Goal: Transaction & Acquisition: Purchase product/service

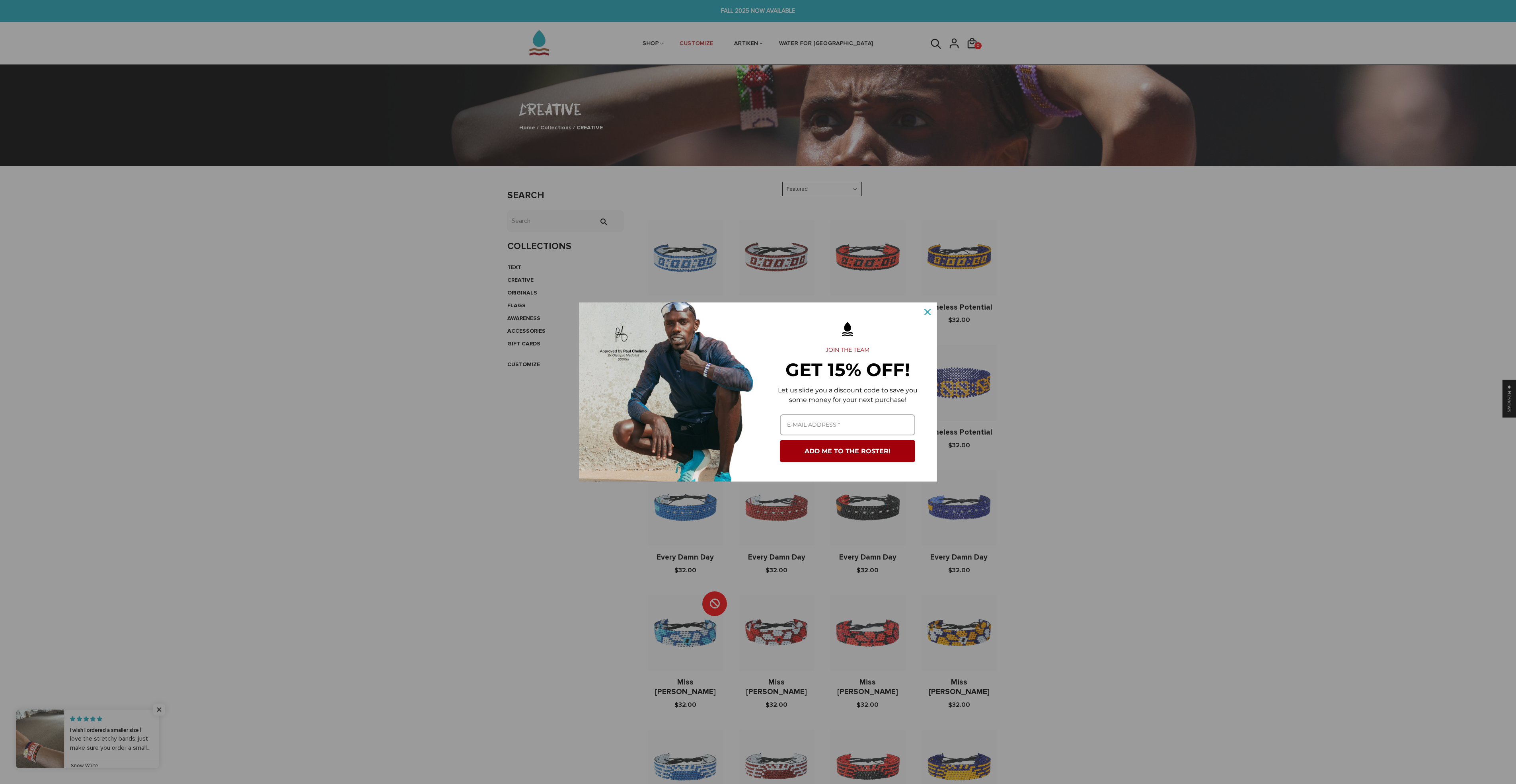
click at [675, 153] on div "Marketing offer form" at bounding box center [758, 392] width 1516 height 784
click at [929, 312] on icon "close icon" at bounding box center [927, 312] width 7 height 7
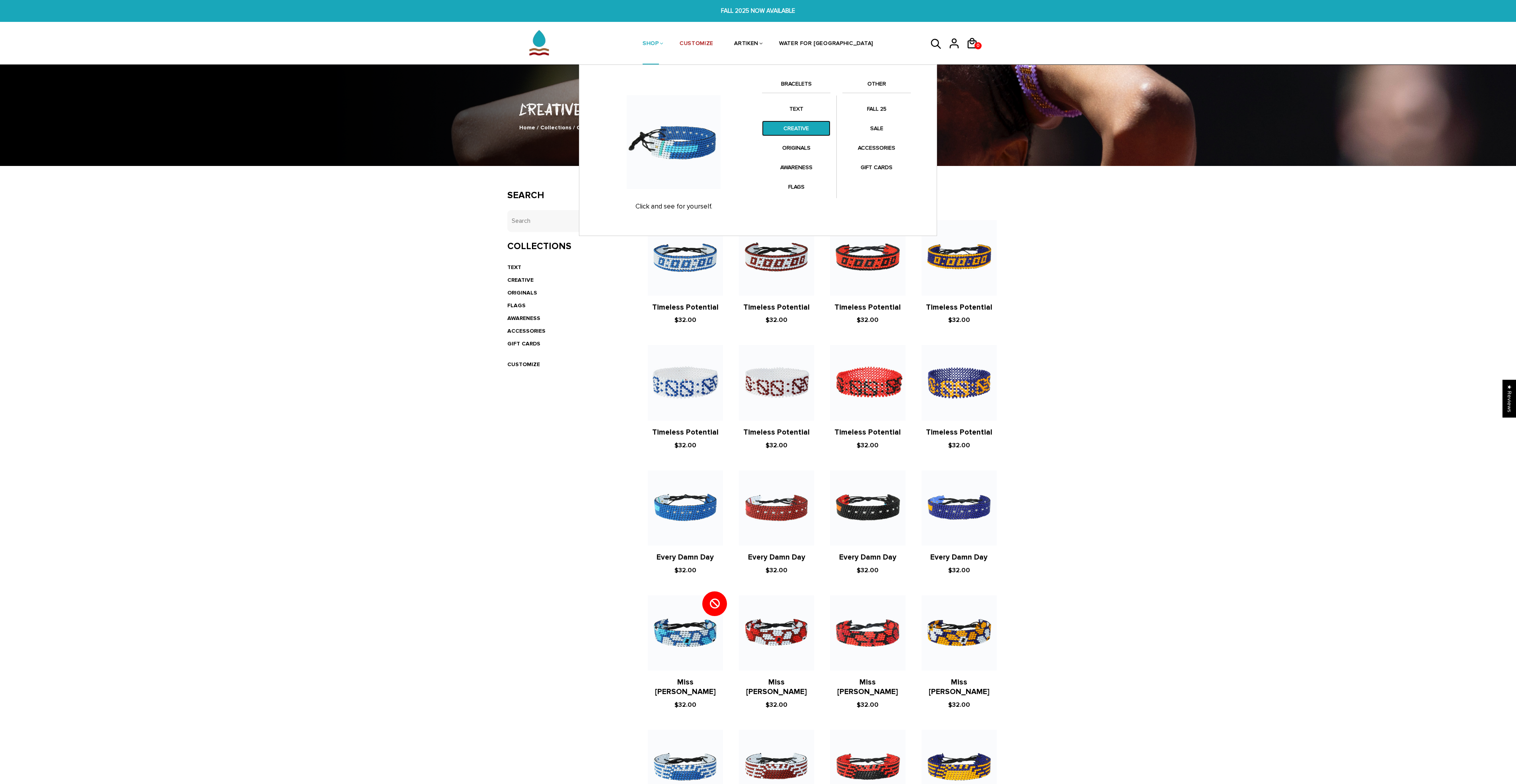
click at [798, 128] on link "CREATIVE" at bounding box center [795, 128] width 68 height 16
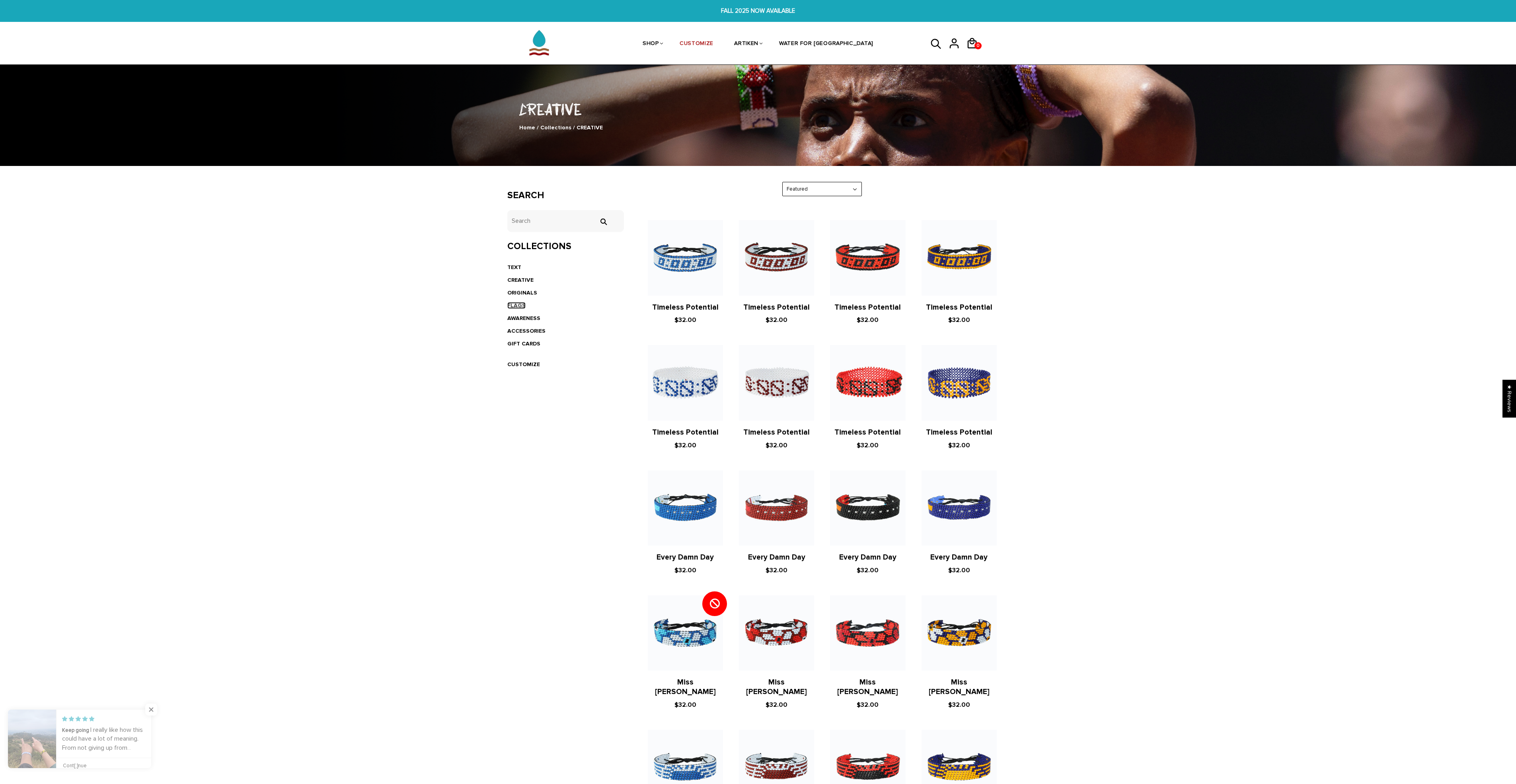
click at [516, 307] on link "FLAGS" at bounding box center [516, 305] width 18 height 7
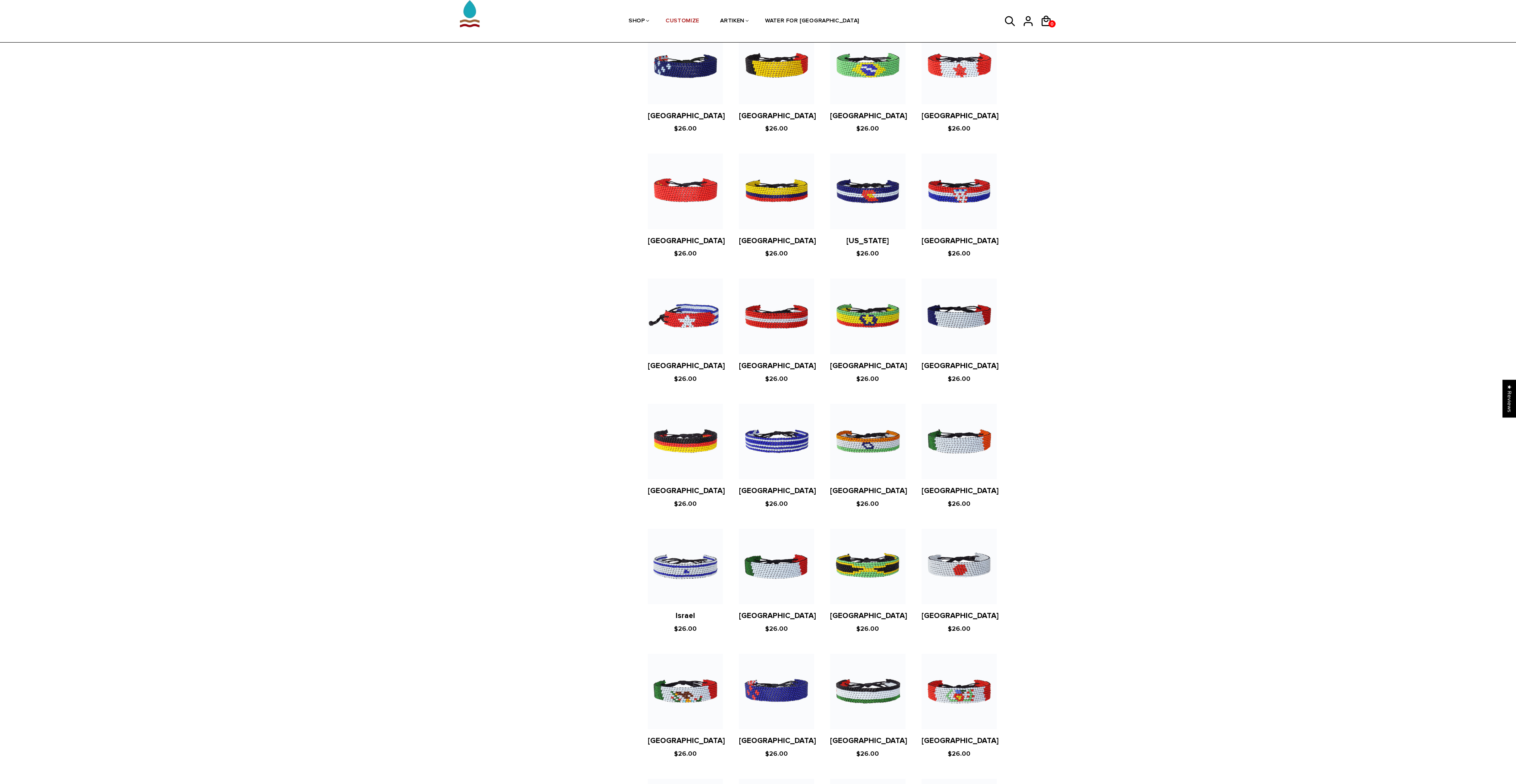
scroll to position [1096, 0]
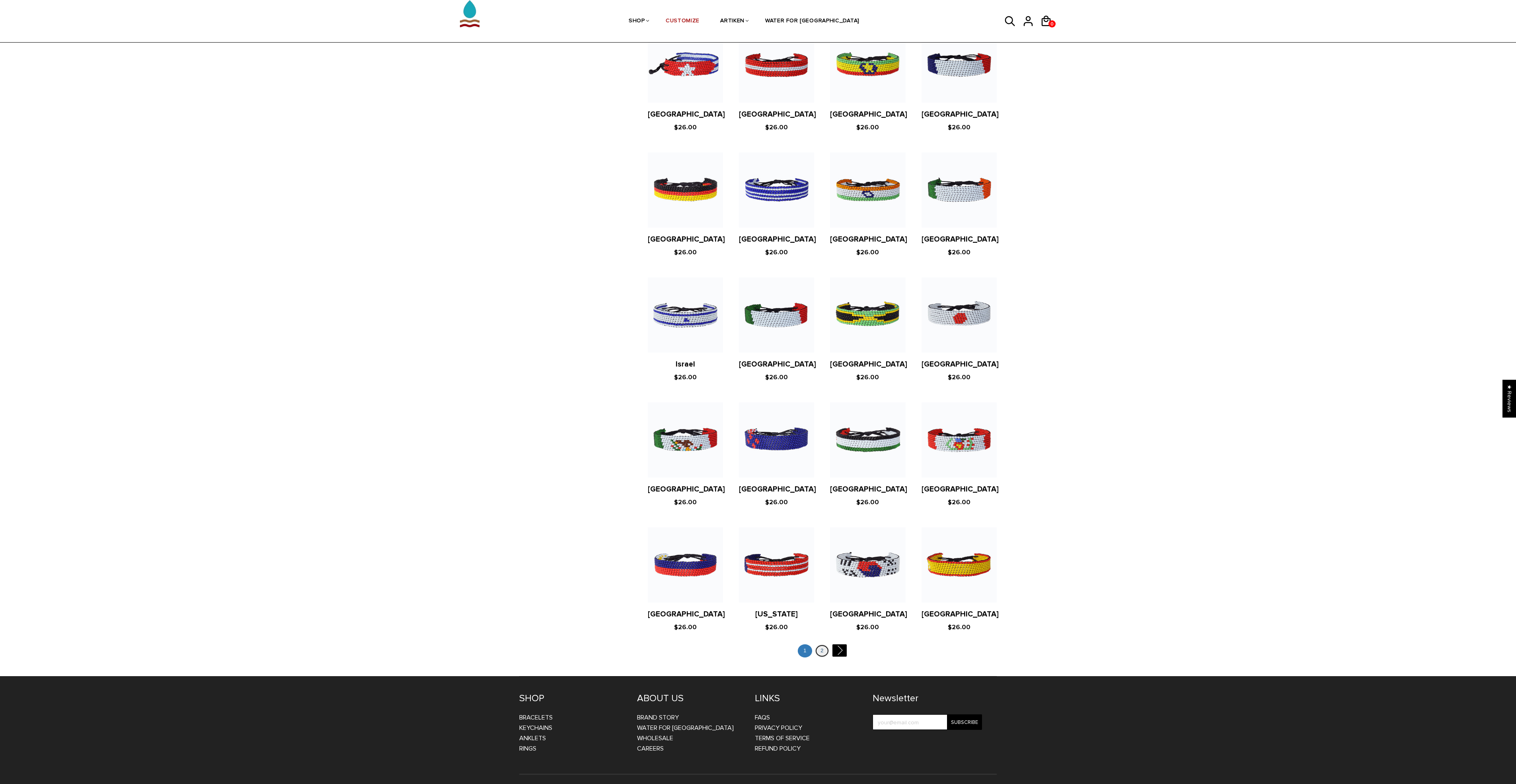
click at [823, 644] on link "2" at bounding box center [822, 651] width 14 height 13
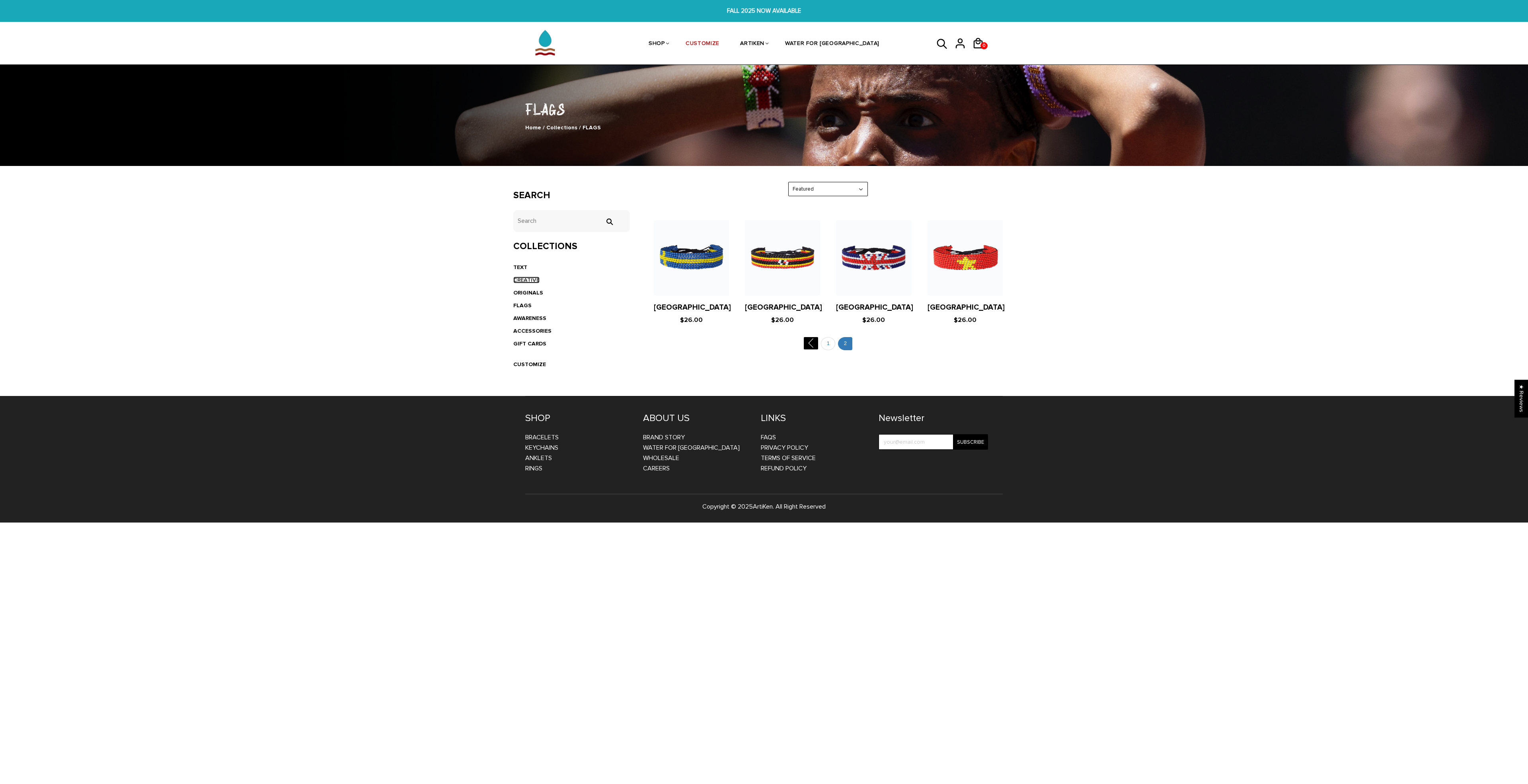
click at [525, 277] on link "CREATIVE" at bounding box center [526, 280] width 26 height 7
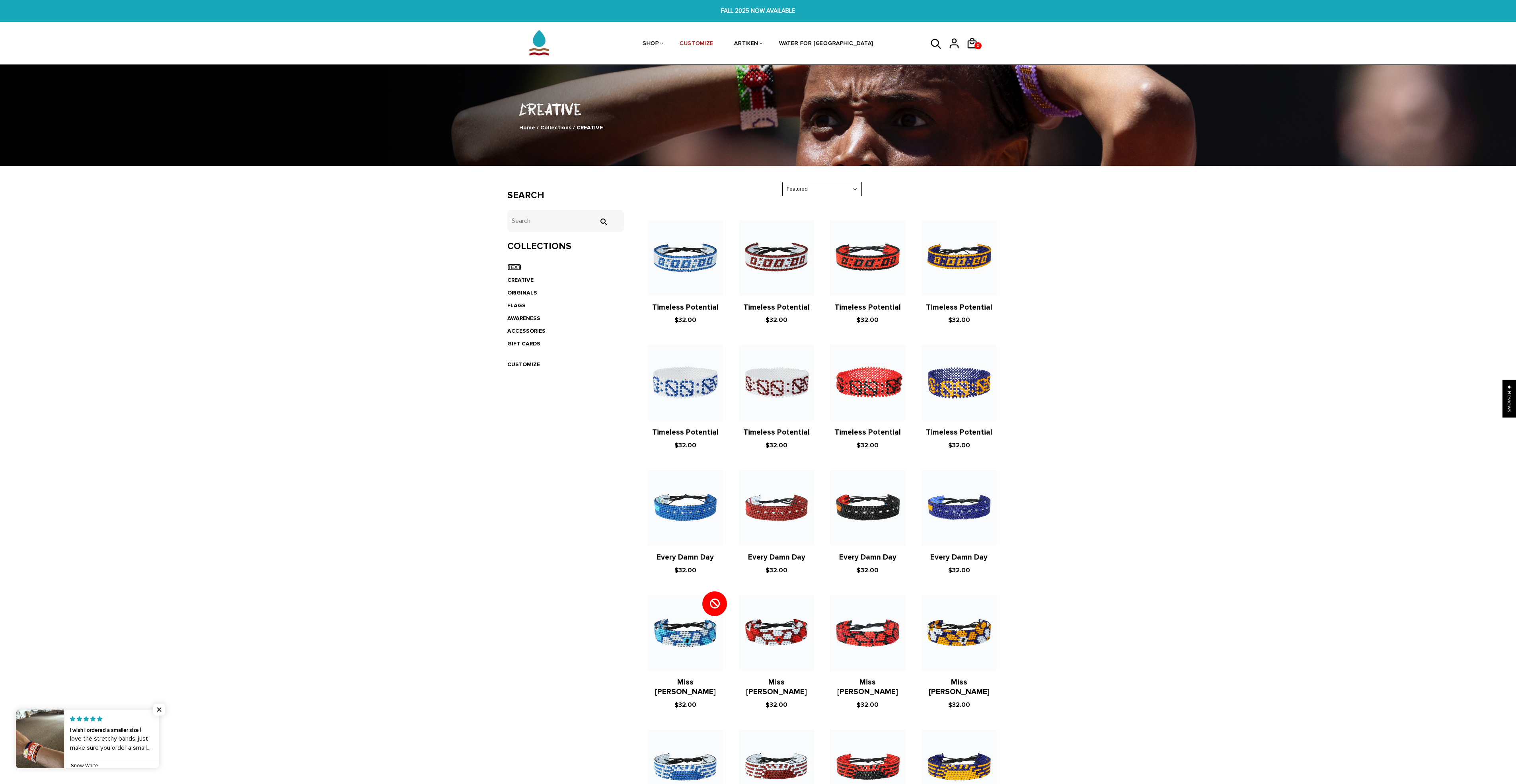
click at [517, 268] on link "TEXT" at bounding box center [514, 267] width 14 height 7
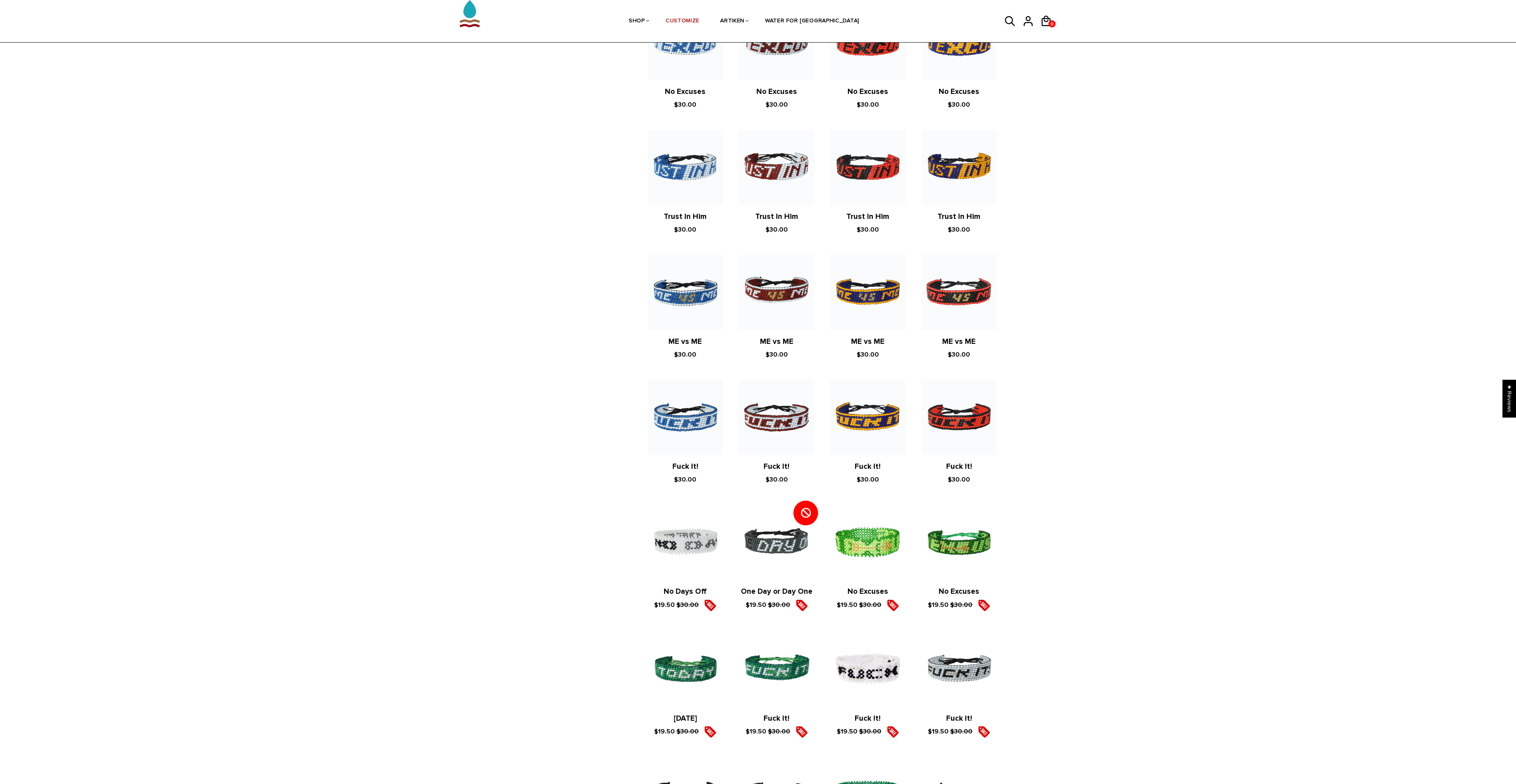
scroll to position [132, 0]
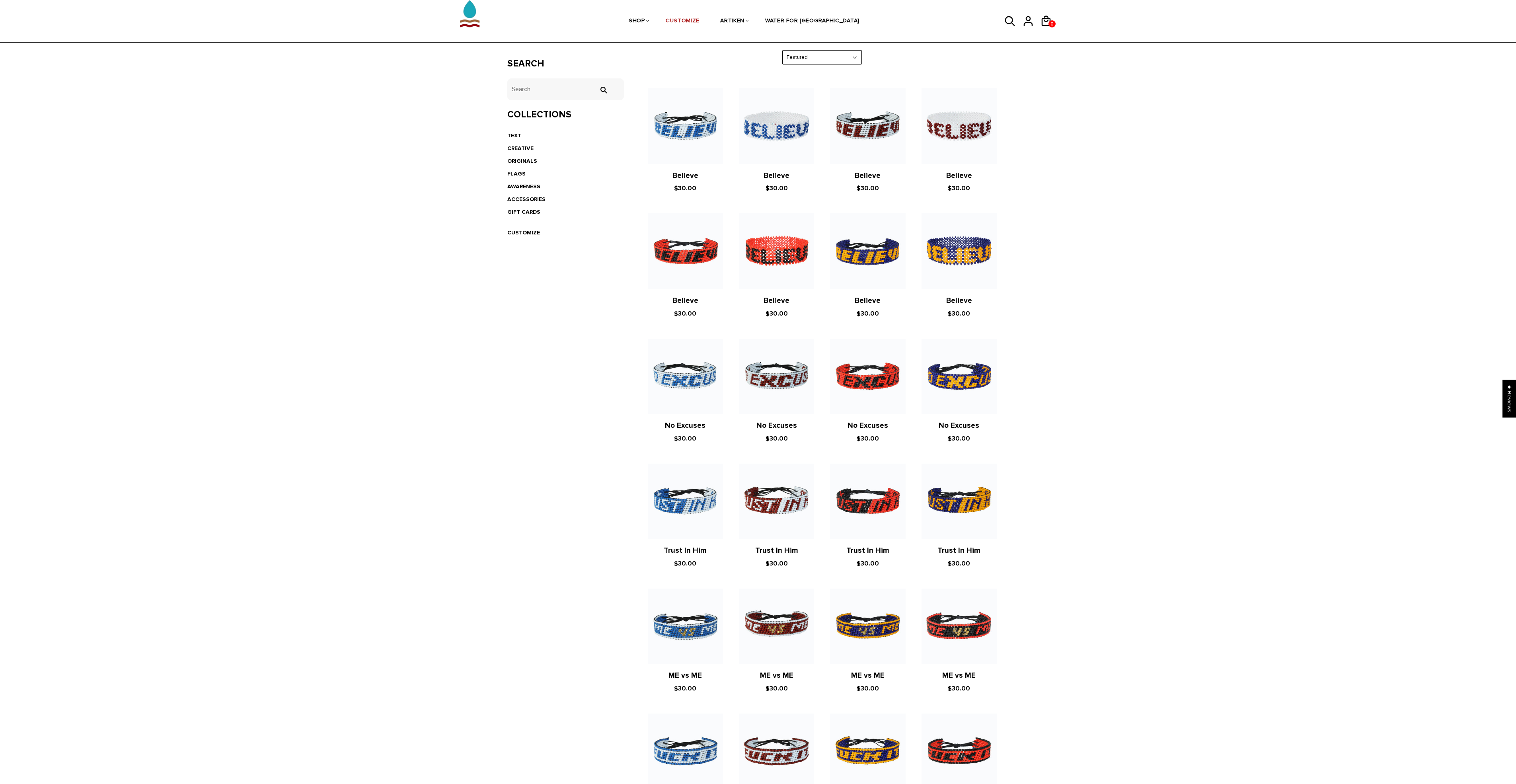
click at [516, 224] on ul "TEXT CREATIVE ORIGINALS FLAGS AWARENESS ACCESSORIES GIFT CARDS CUSTOMIZE" at bounding box center [566, 184] width 117 height 110
click at [517, 230] on link "CUSTOMIZE" at bounding box center [524, 232] width 33 height 7
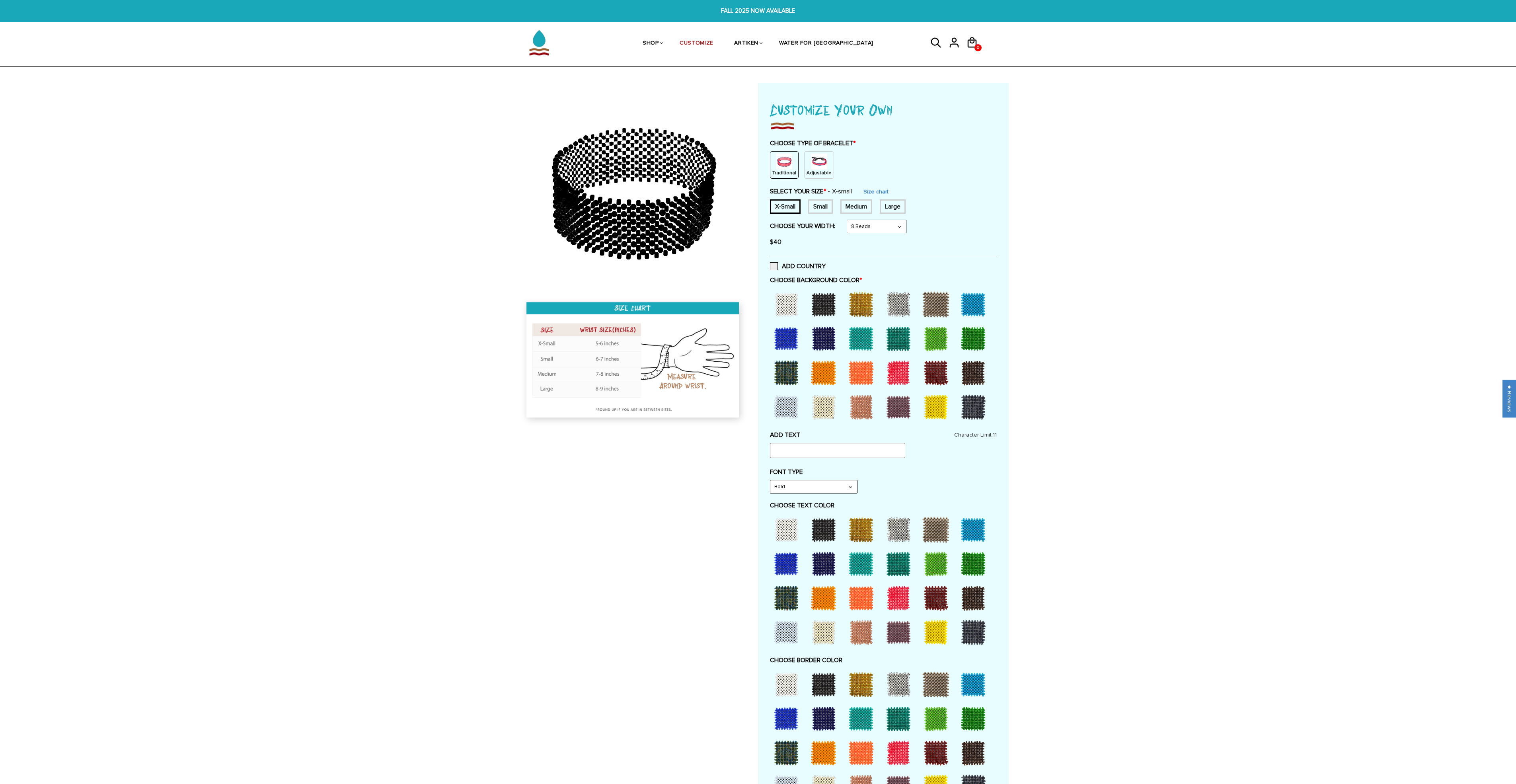
click at [811, 162] on img at bounding box center [819, 161] width 16 height 16
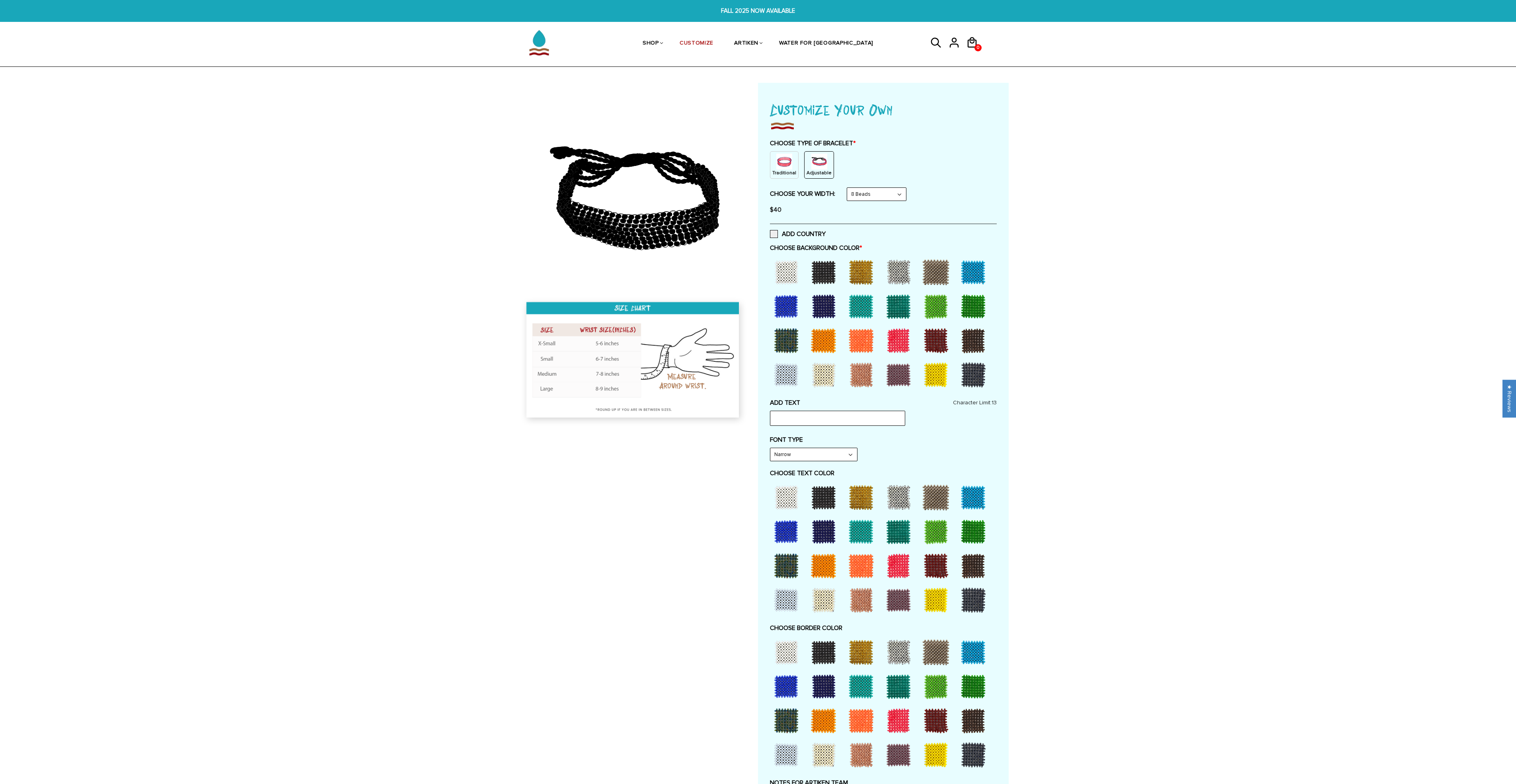
click at [783, 373] on div at bounding box center [786, 375] width 32 height 32
click at [789, 756] on div at bounding box center [786, 755] width 32 height 32
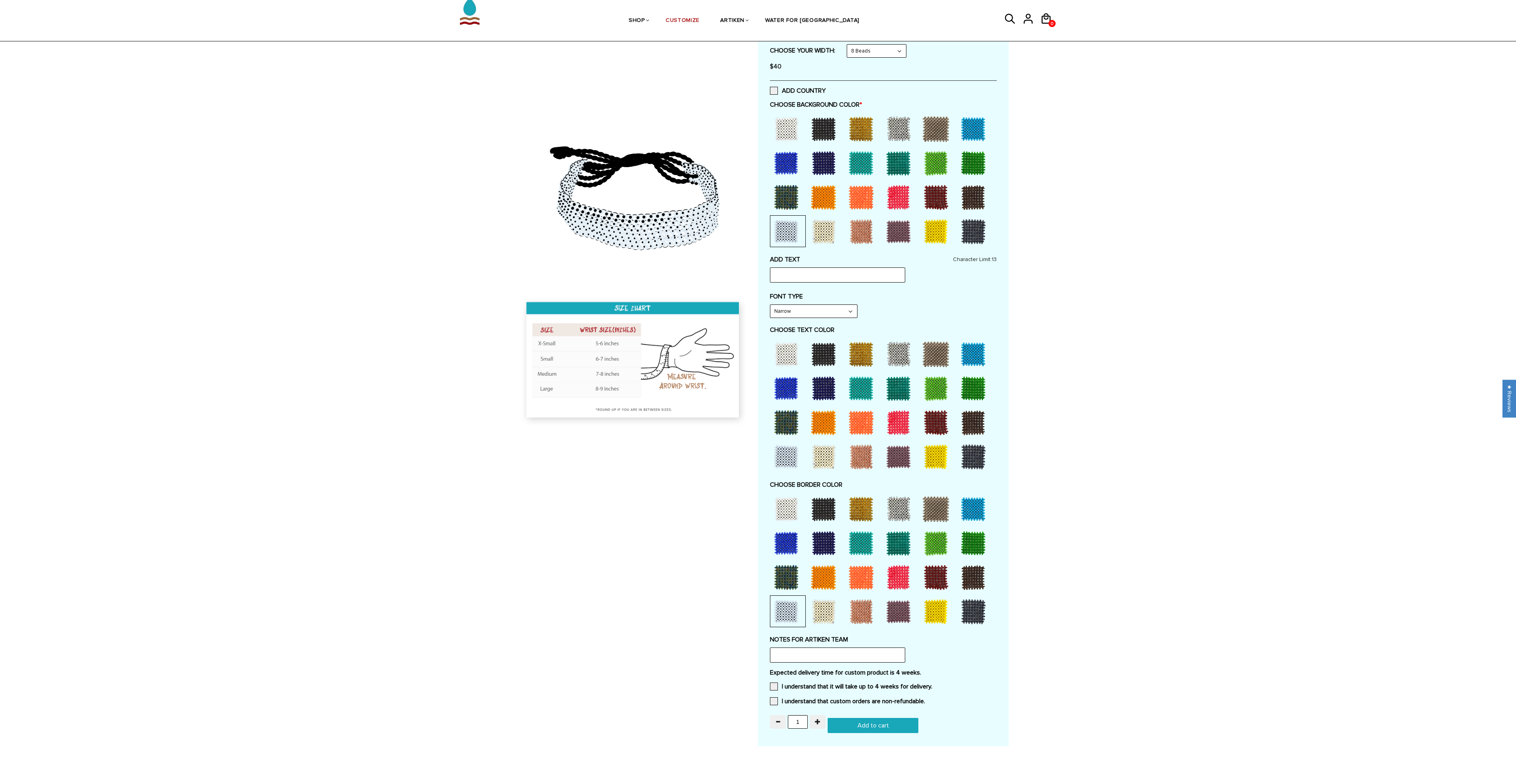
scroll to position [144, 0]
click at [825, 352] on div at bounding box center [824, 354] width 32 height 32
click at [816, 307] on select "Narrow Bold" at bounding box center [814, 310] width 87 height 13
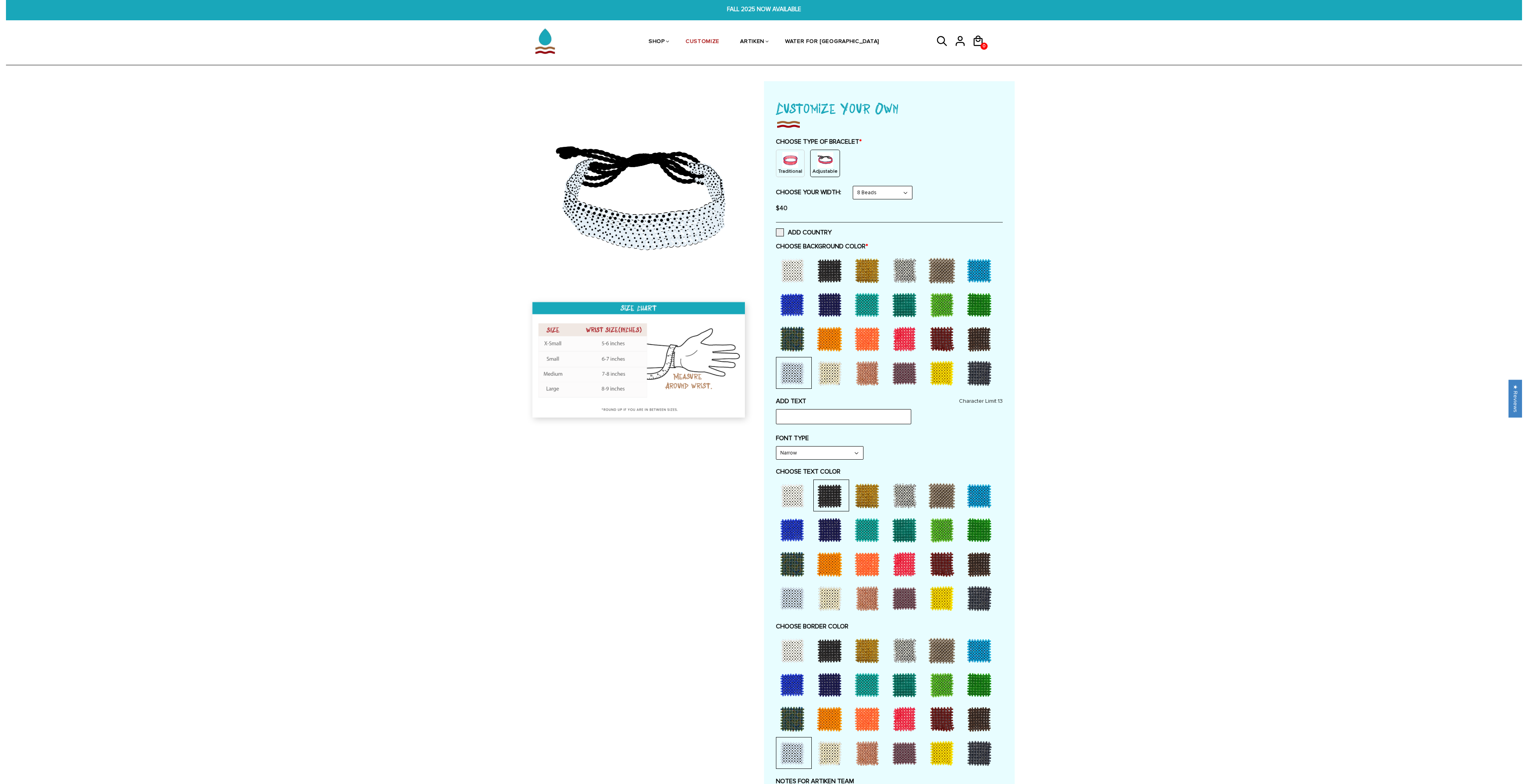
scroll to position [0, 0]
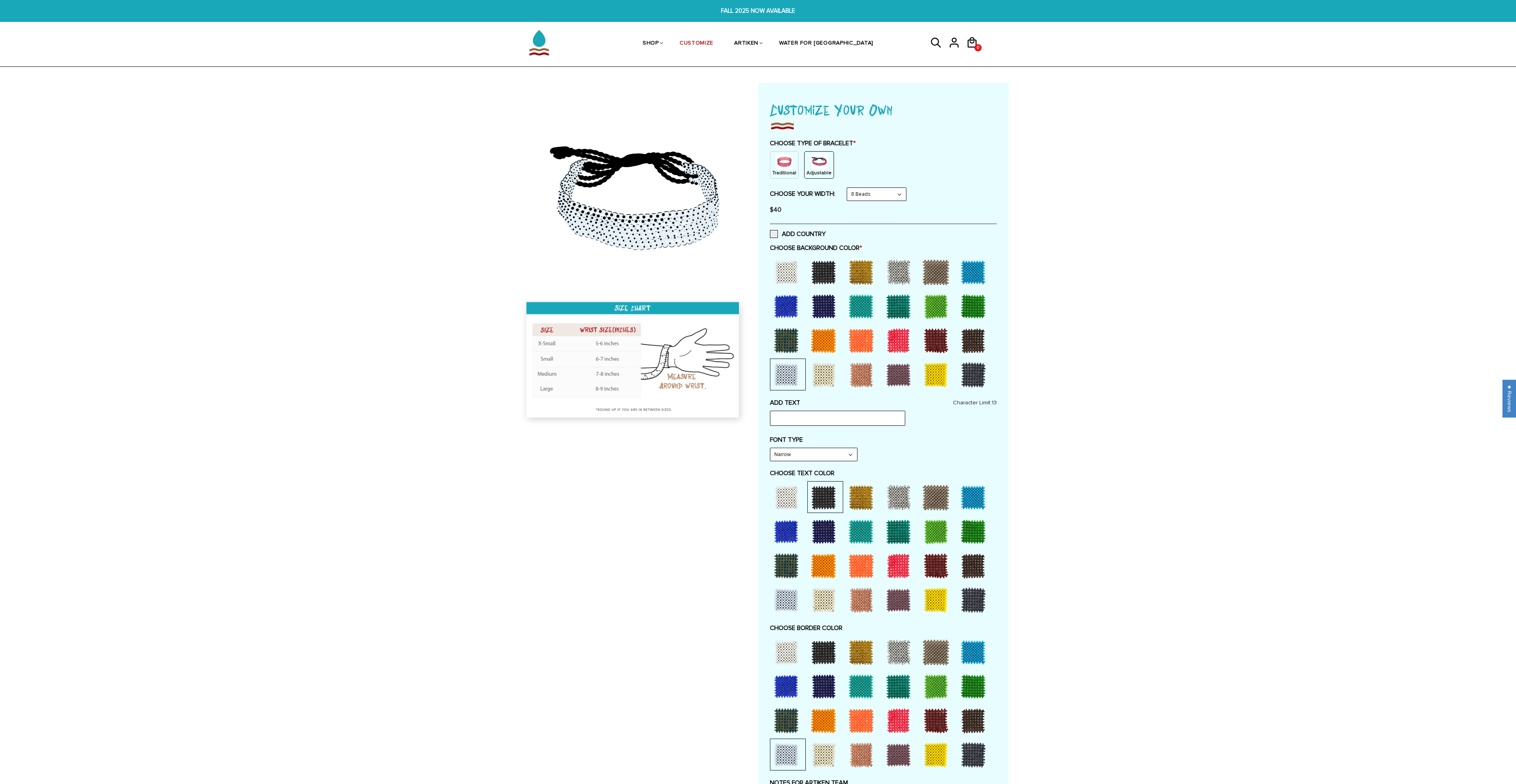
click at [777, 229] on div "ADD COUNTRY" at bounding box center [883, 233] width 227 height 20
click at [774, 236] on span at bounding box center [774, 233] width 8 height 8
click at [825, 232] on input "ADD COUNTRY" at bounding box center [825, 232] width 0 height 0
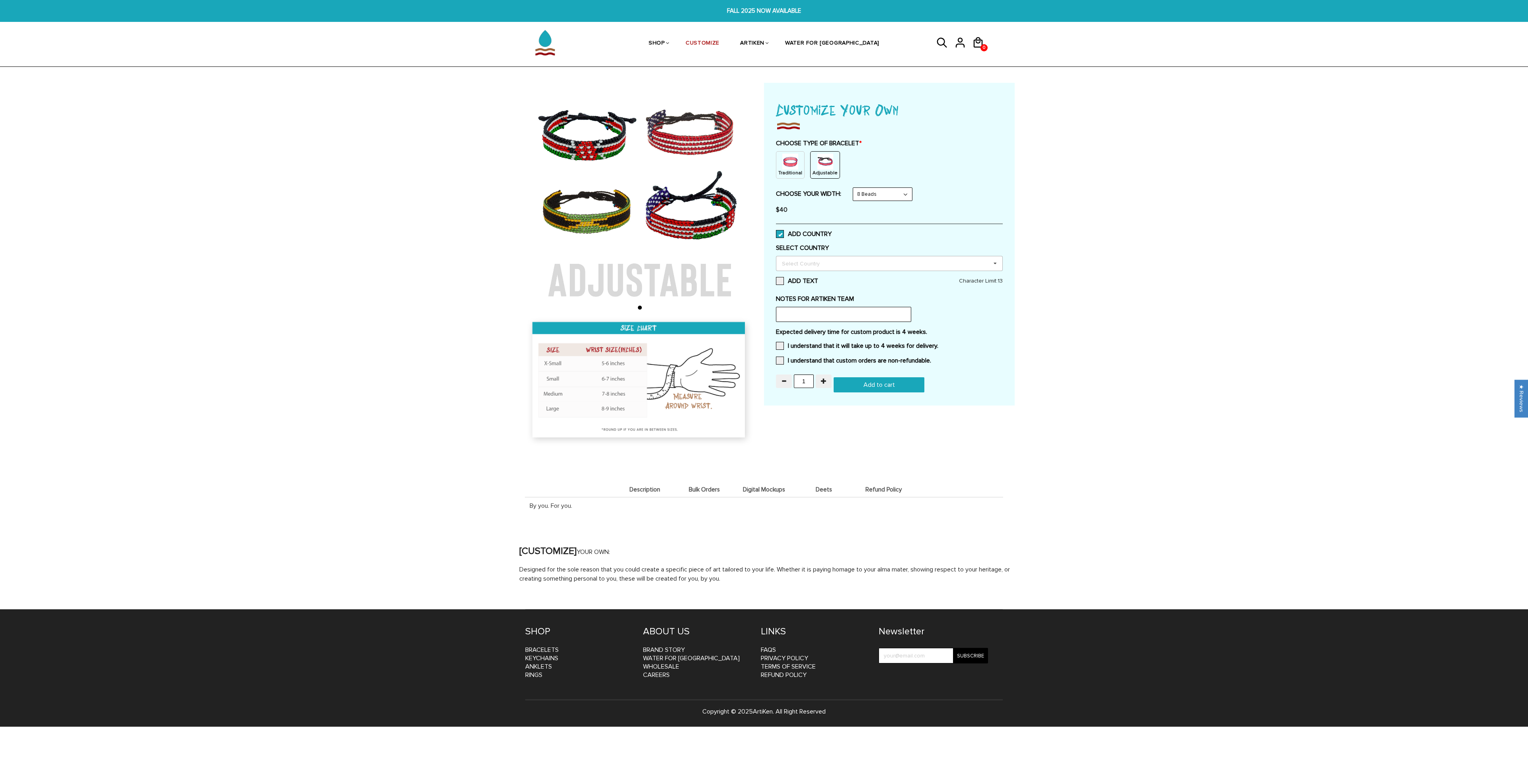
click at [800, 266] on div "Select Country" at bounding box center [805, 263] width 52 height 9
type input "united"
click at [917, 295] on div "[GEOGRAPHIC_DATA]" at bounding box center [890, 293] width 226 height 15
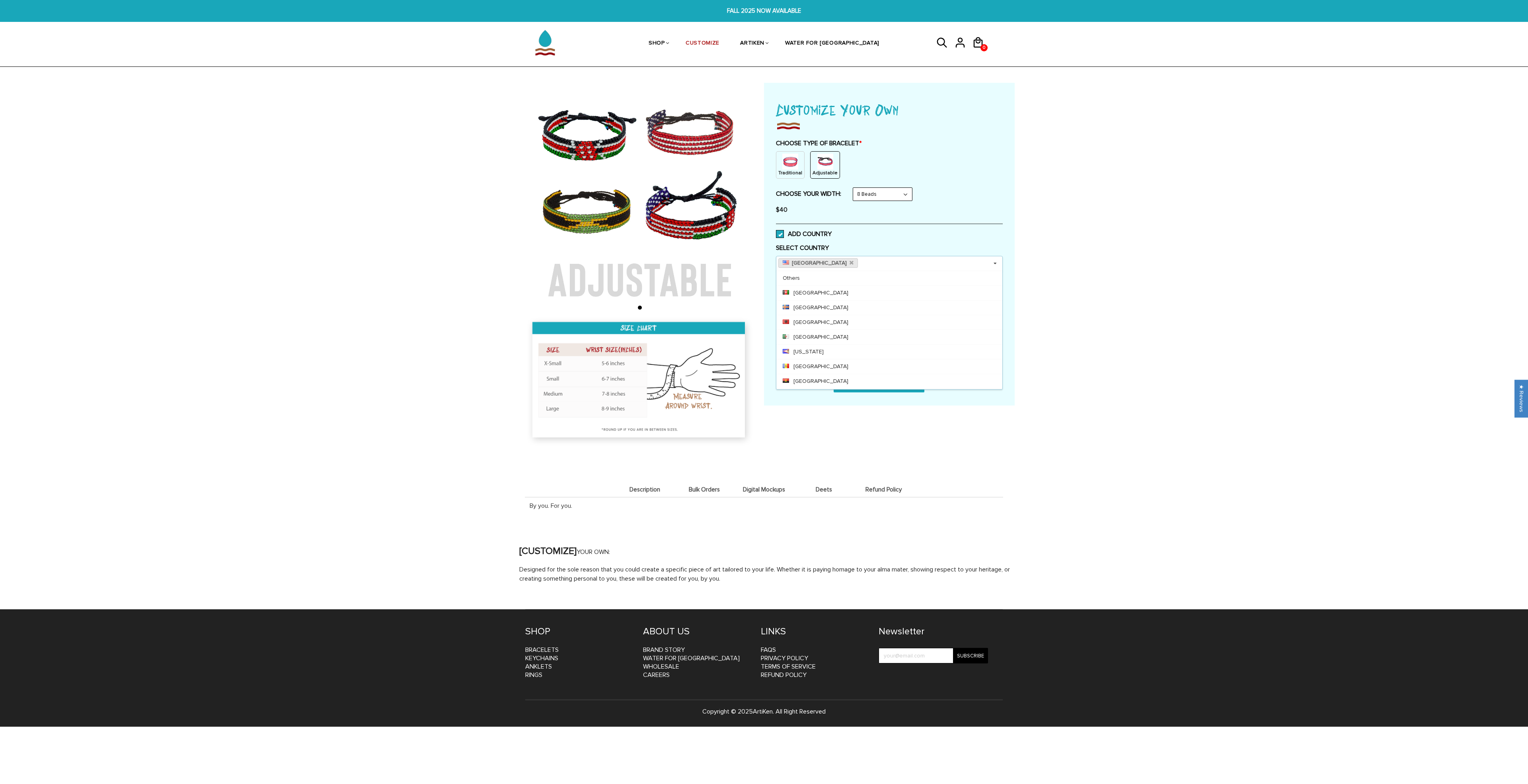
click at [1104, 272] on div "Home / [CUSTOMIZE] YOUR OWN" at bounding box center [764, 333] width 1528 height 500
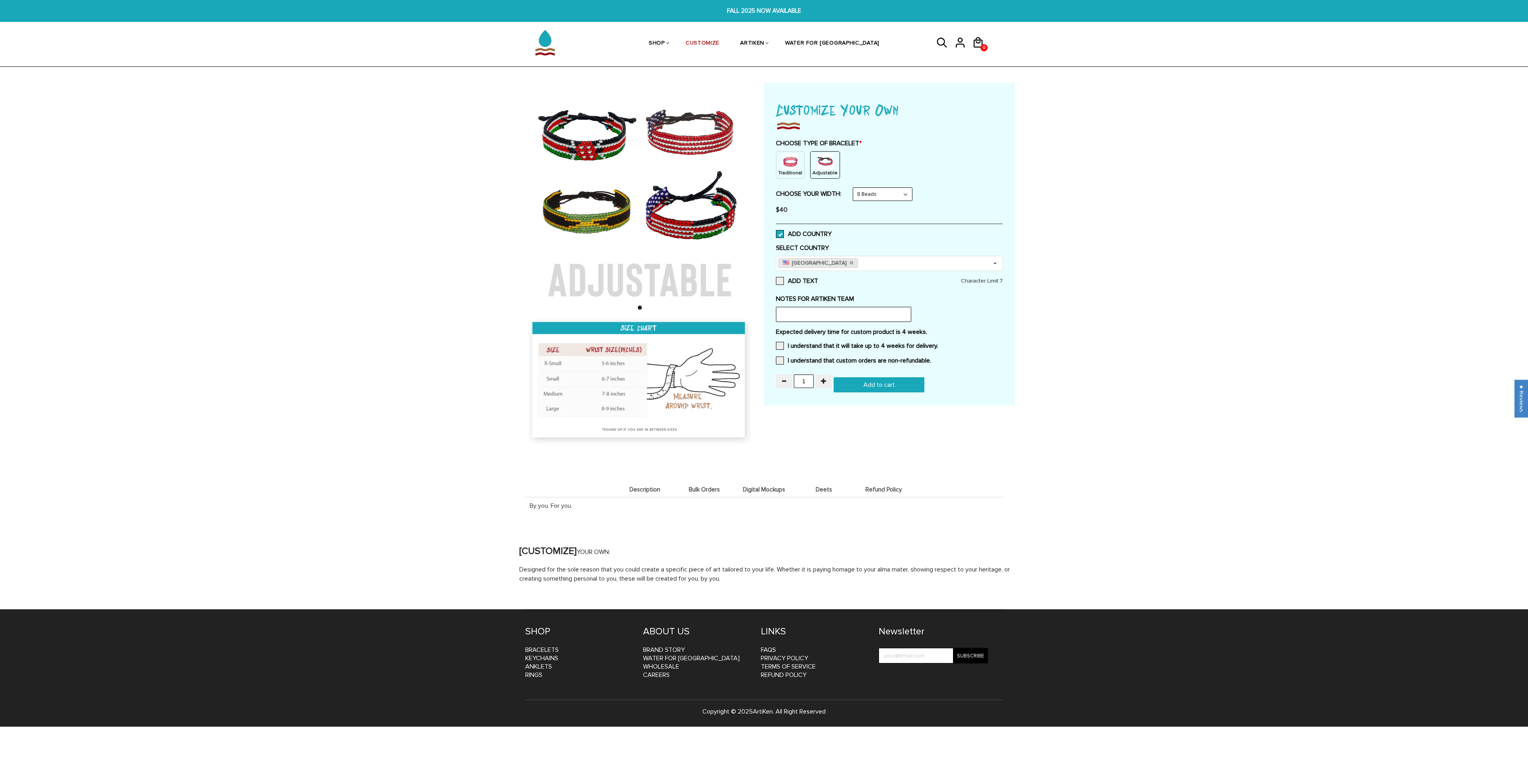
click at [590, 147] on img at bounding box center [640, 197] width 229 height 229
click at [833, 263] on link "[GEOGRAPHIC_DATA]" at bounding box center [818, 263] width 79 height 10
click at [849, 265] on icon at bounding box center [851, 263] width 4 height 5
click at [998, 263] on icon at bounding box center [995, 263] width 12 height 15
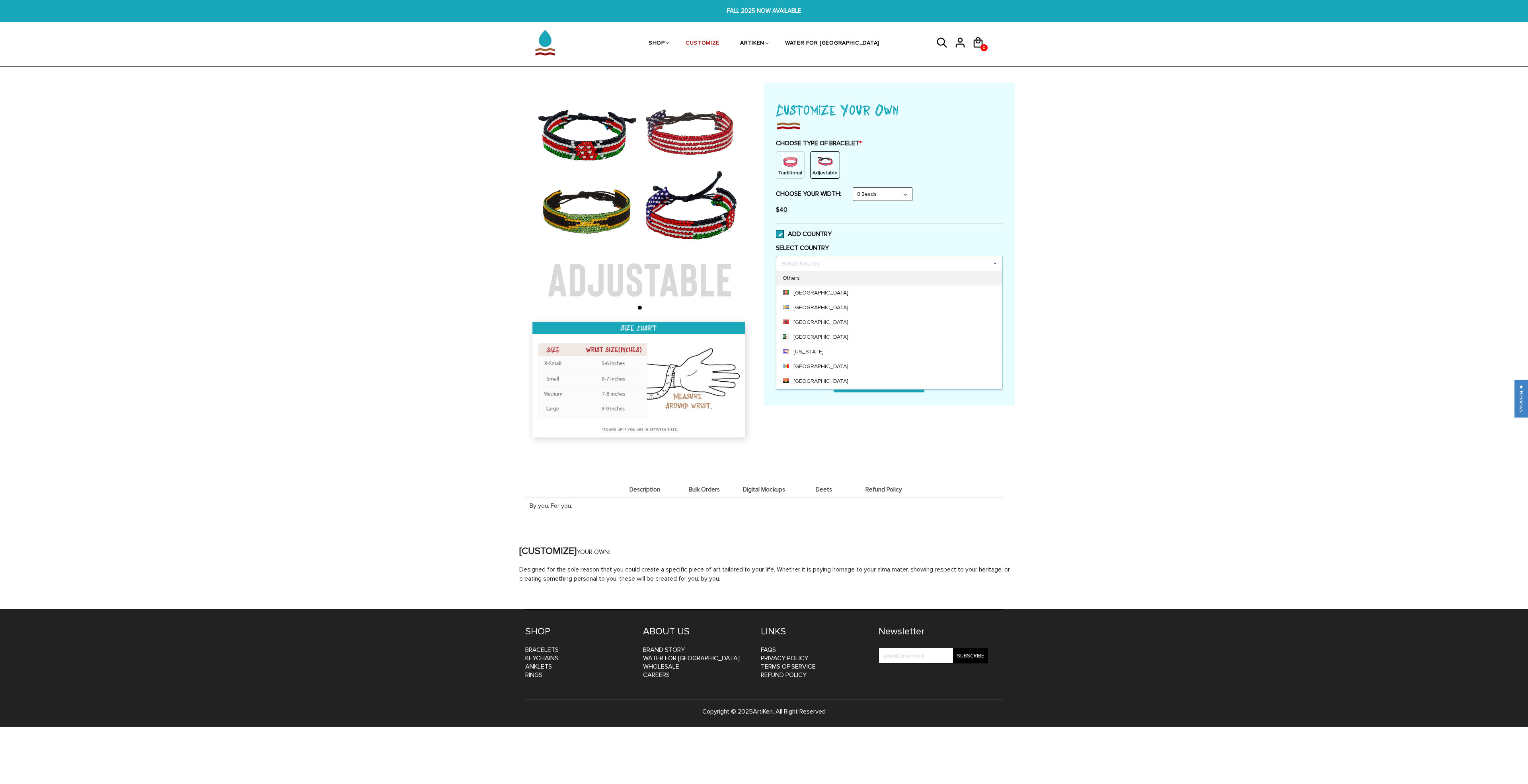
click at [933, 272] on div "Others" at bounding box center [890, 278] width 226 height 15
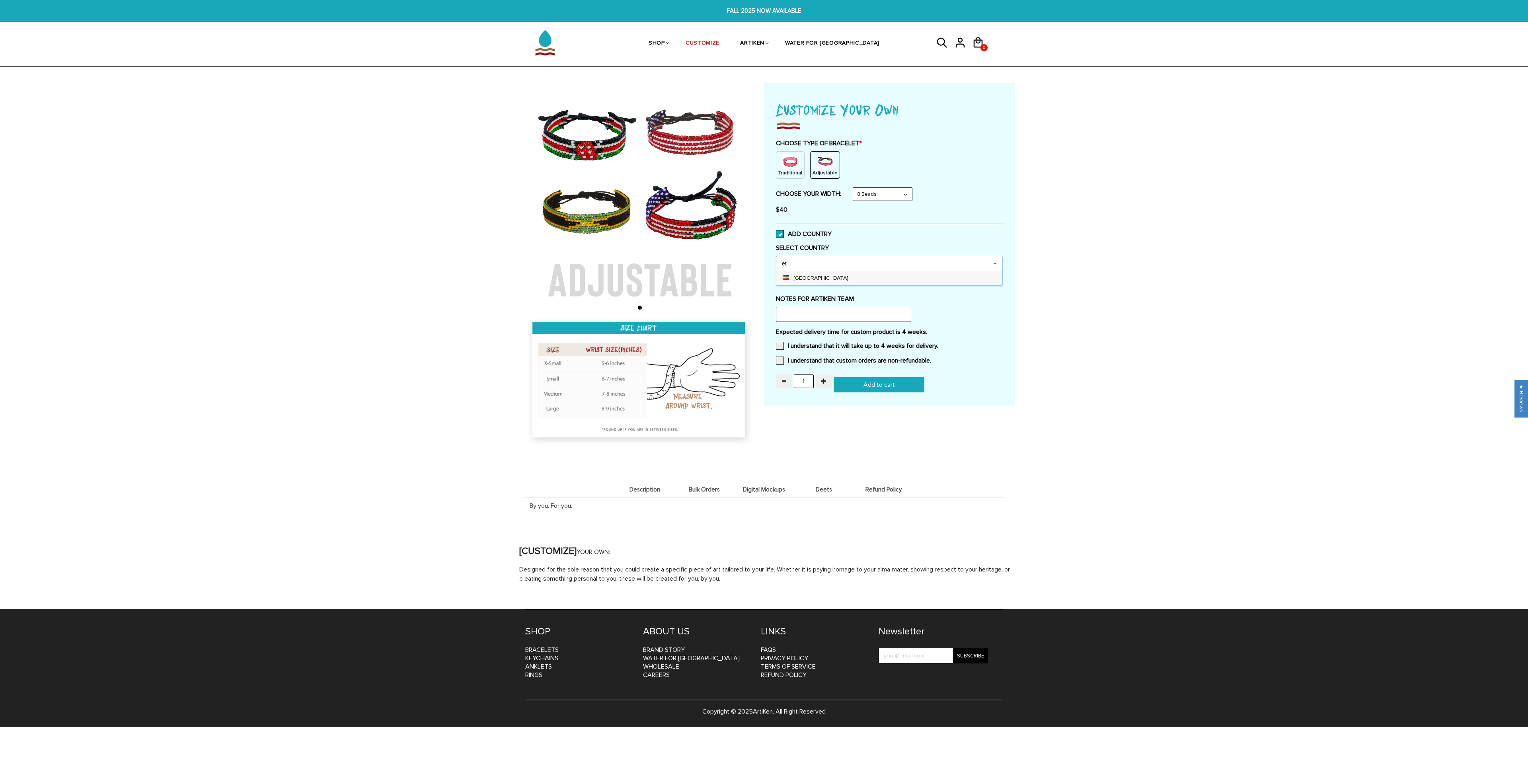
type input "et"
click at [887, 279] on div "[GEOGRAPHIC_DATA]" at bounding box center [890, 278] width 226 height 15
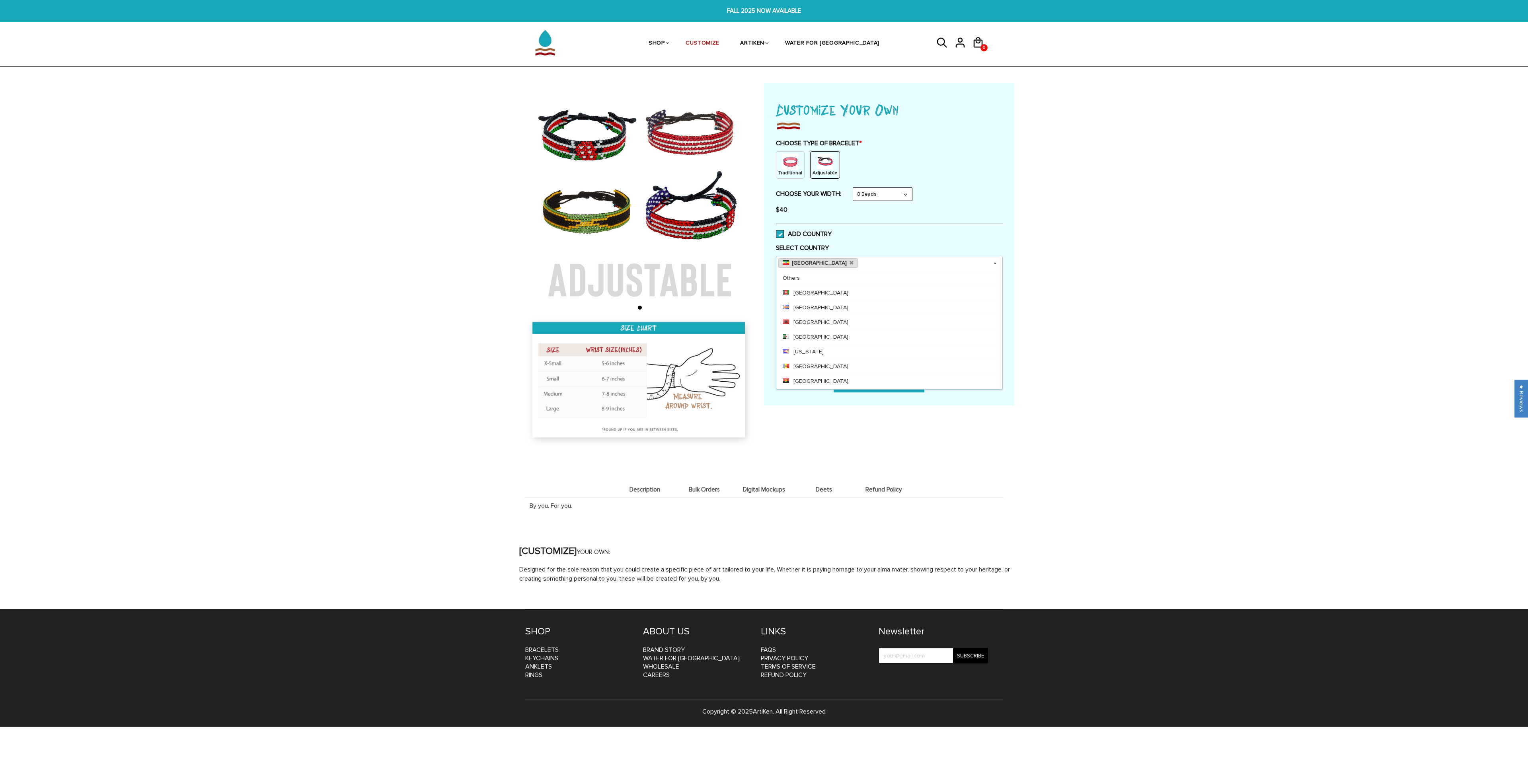
click at [818, 265] on link "[GEOGRAPHIC_DATA]" at bounding box center [818, 263] width 79 height 10
click at [849, 263] on icon at bounding box center [851, 263] width 4 height 5
click at [816, 263] on div "Select Country Others Afghanistan Aland Islands Albania Algeria American Samoa …" at bounding box center [889, 263] width 227 height 15
type input "k"
click at [822, 293] on div "[GEOGRAPHIC_DATA]" at bounding box center [890, 293] width 226 height 15
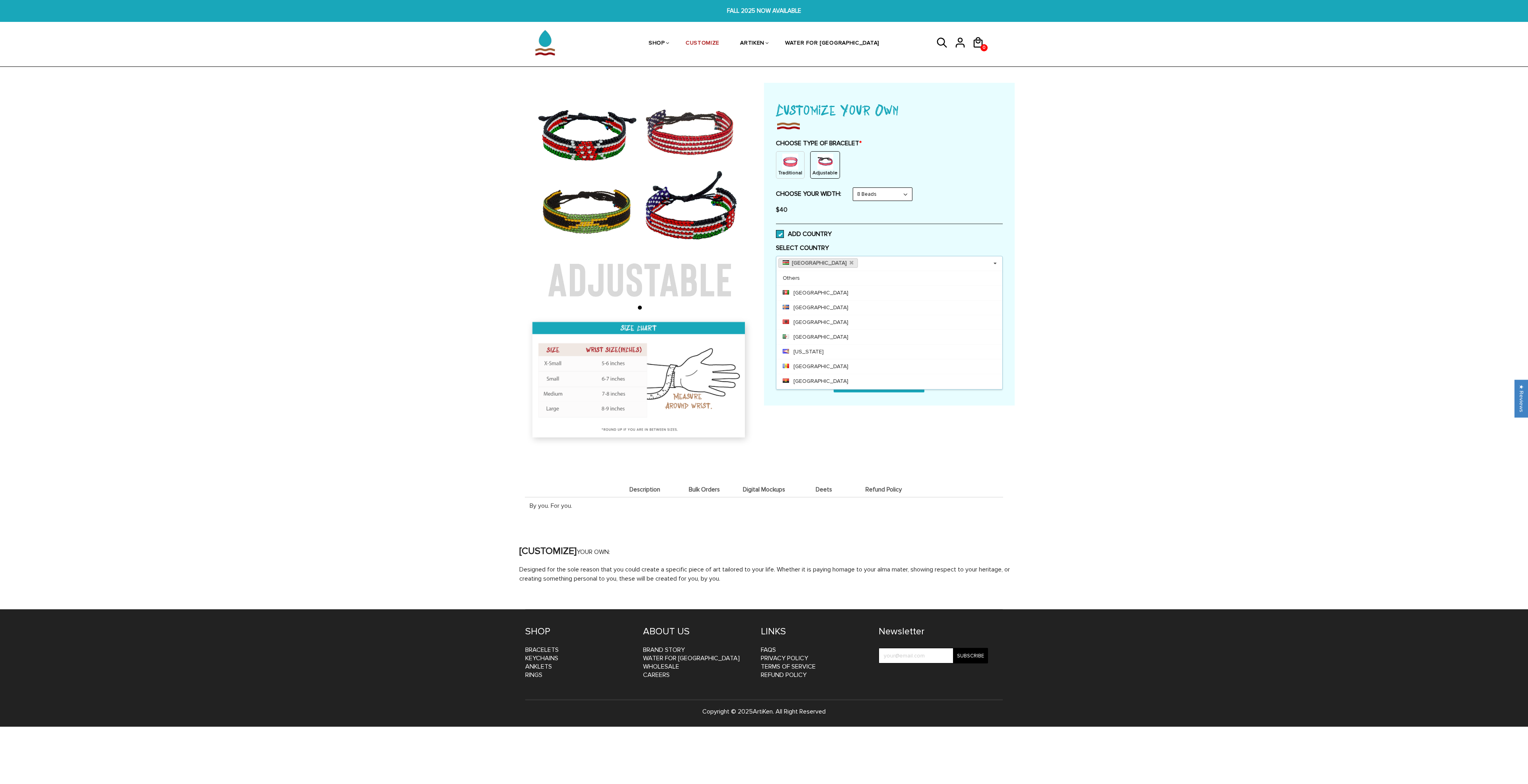
click at [1163, 321] on div "Home / [CUSTOMIZE] YOUR OWN" at bounding box center [764, 333] width 1528 height 500
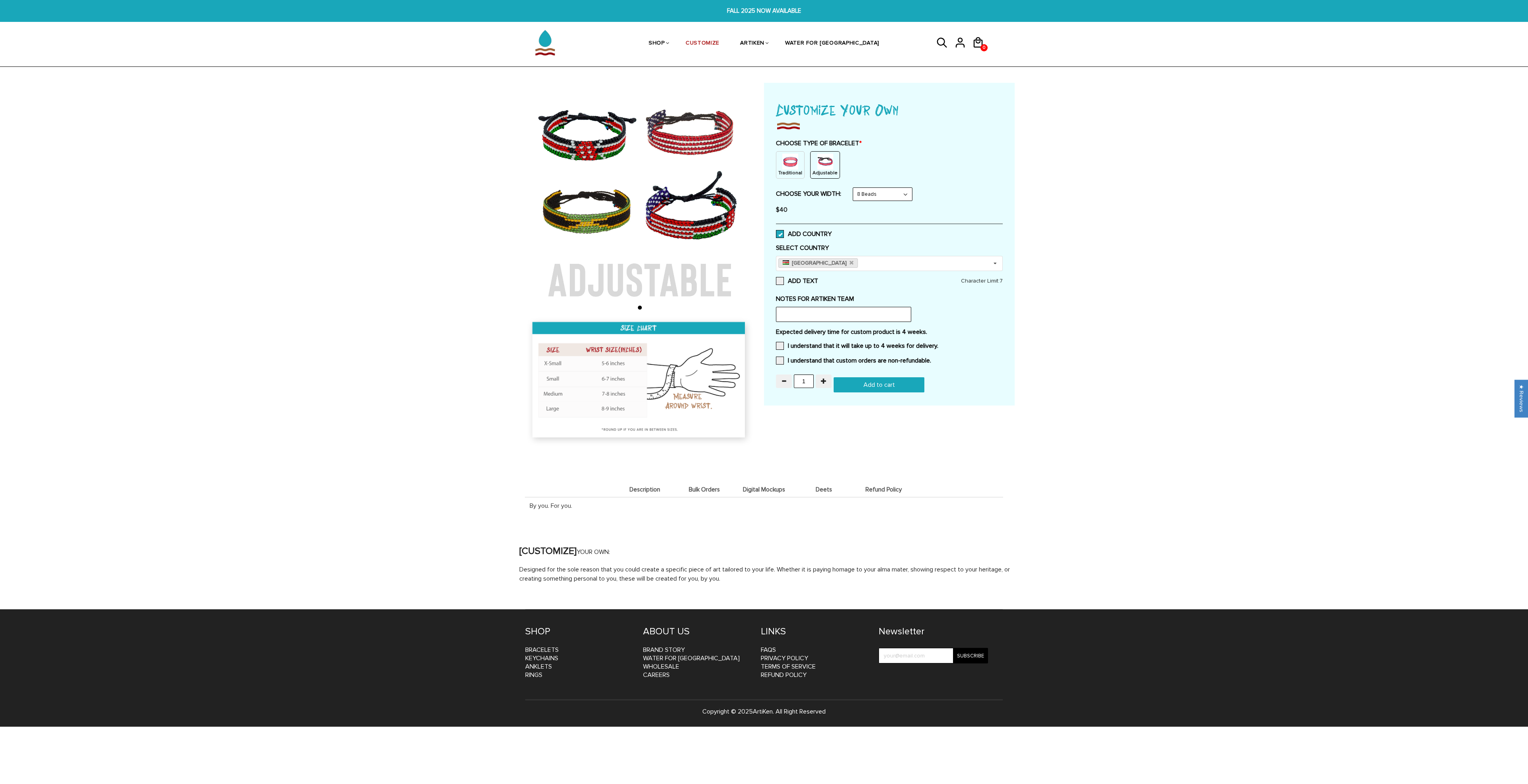
click at [903, 386] on input "Add to cart" at bounding box center [878, 385] width 91 height 15
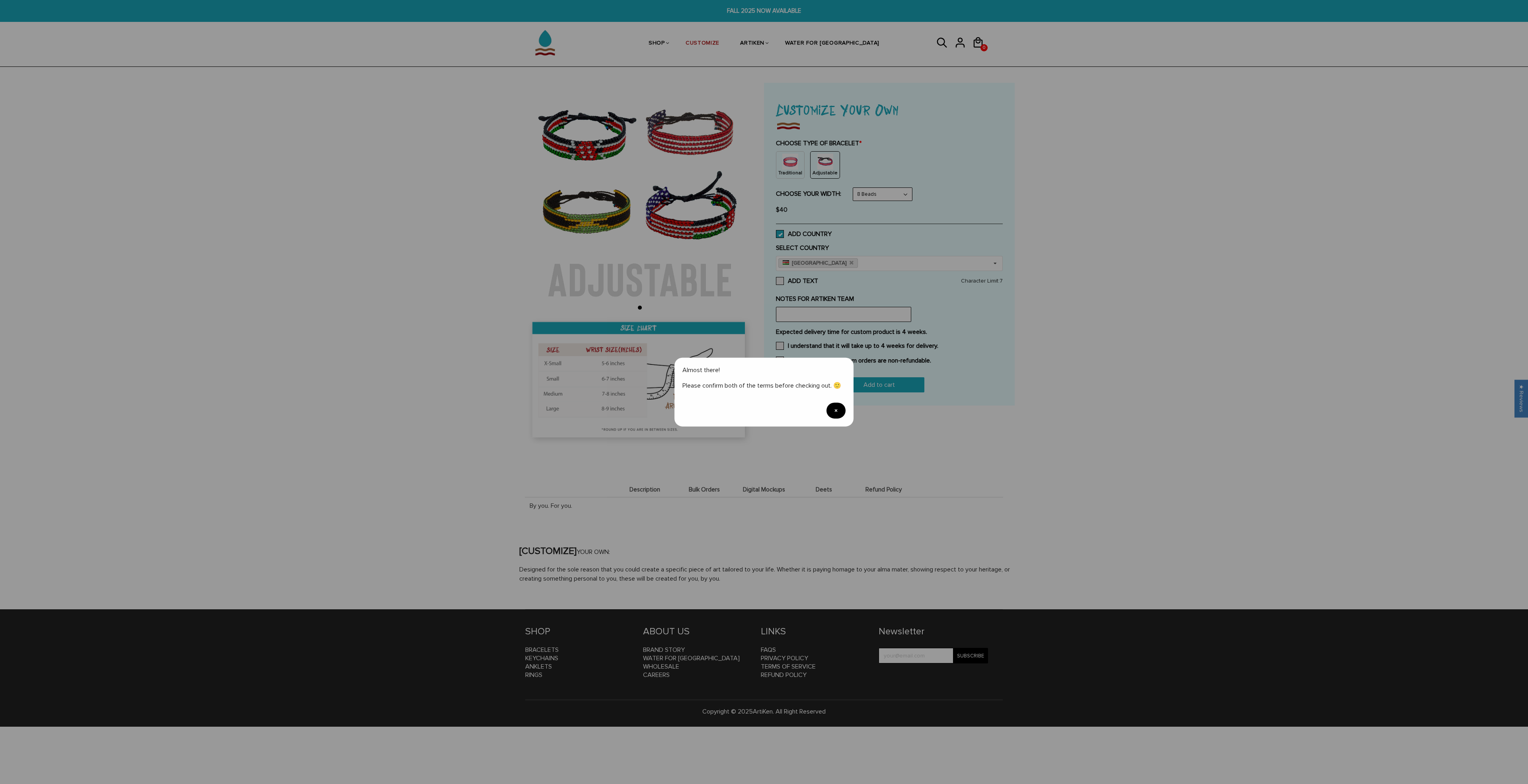
click at [837, 411] on span "×" at bounding box center [837, 410] width 19 height 16
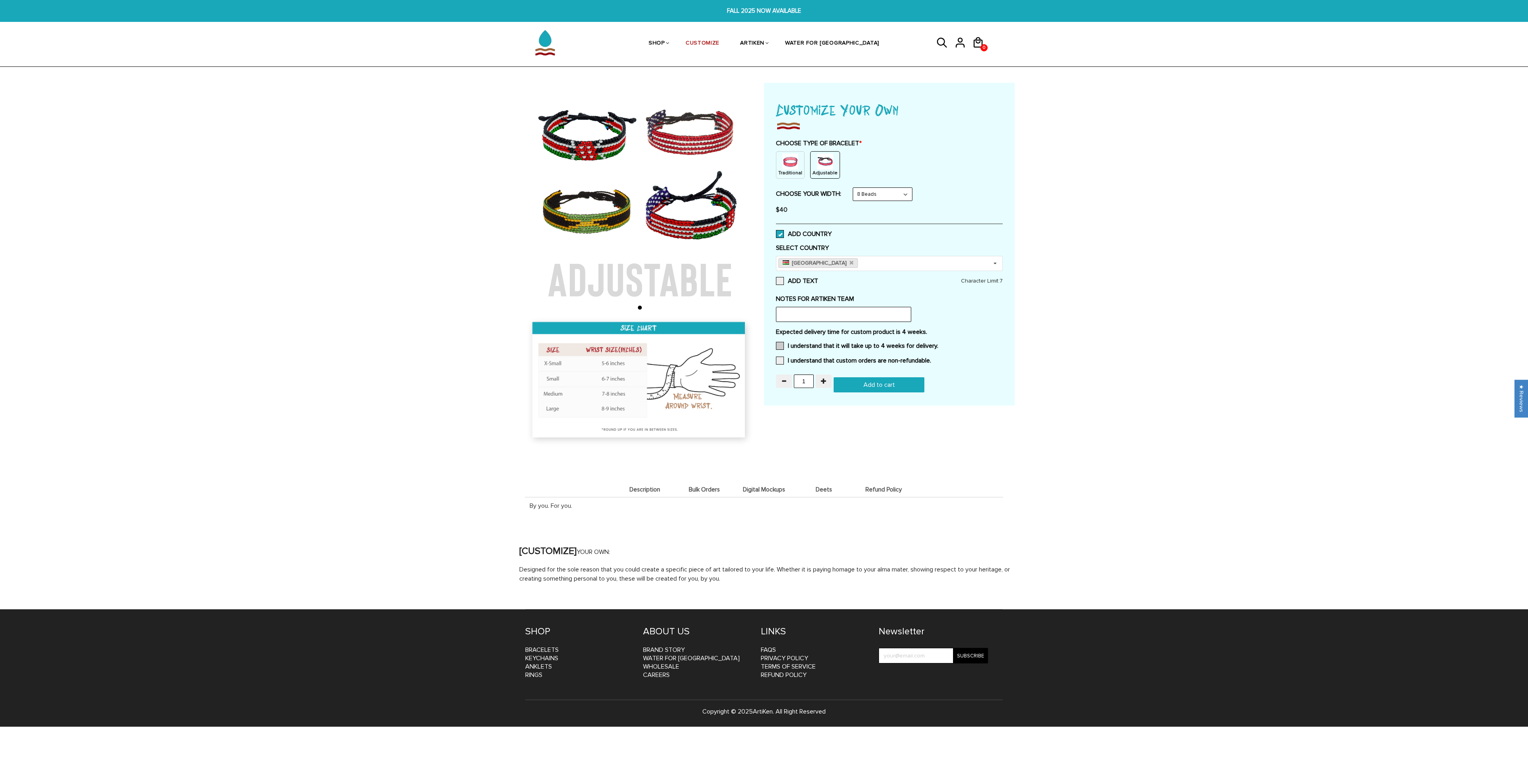
click at [780, 344] on span at bounding box center [780, 346] width 8 height 8
click at [938, 343] on input "I understand that it will take up to 4 weeks for delivery." at bounding box center [938, 343] width 0 height 0
click at [779, 362] on span at bounding box center [780, 360] width 8 height 8
click at [931, 358] on input "I understand that custom orders are non-refundable." at bounding box center [931, 358] width 0 height 0
click at [881, 385] on input "Add to cart" at bounding box center [878, 385] width 91 height 15
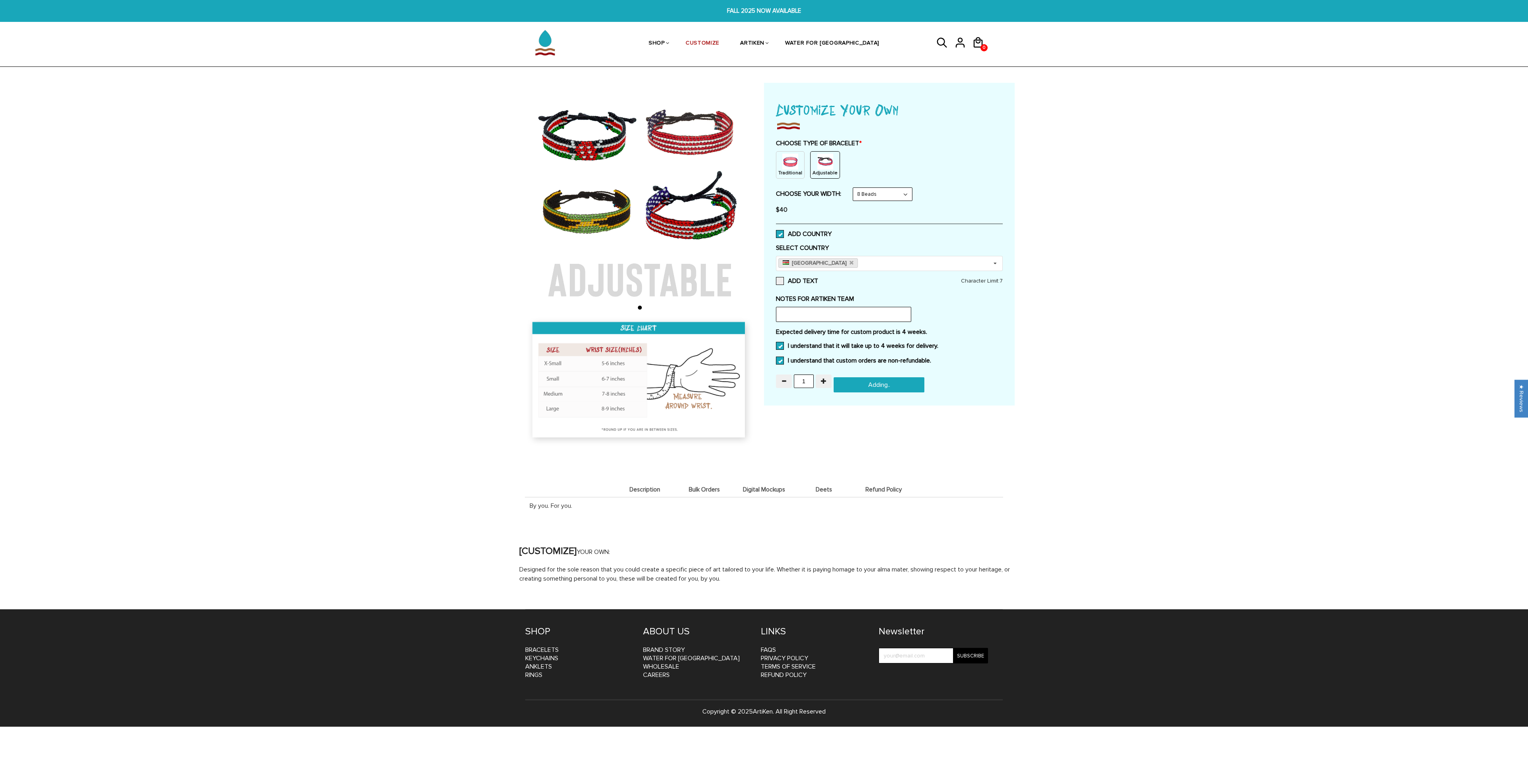
type input "Add to cart"
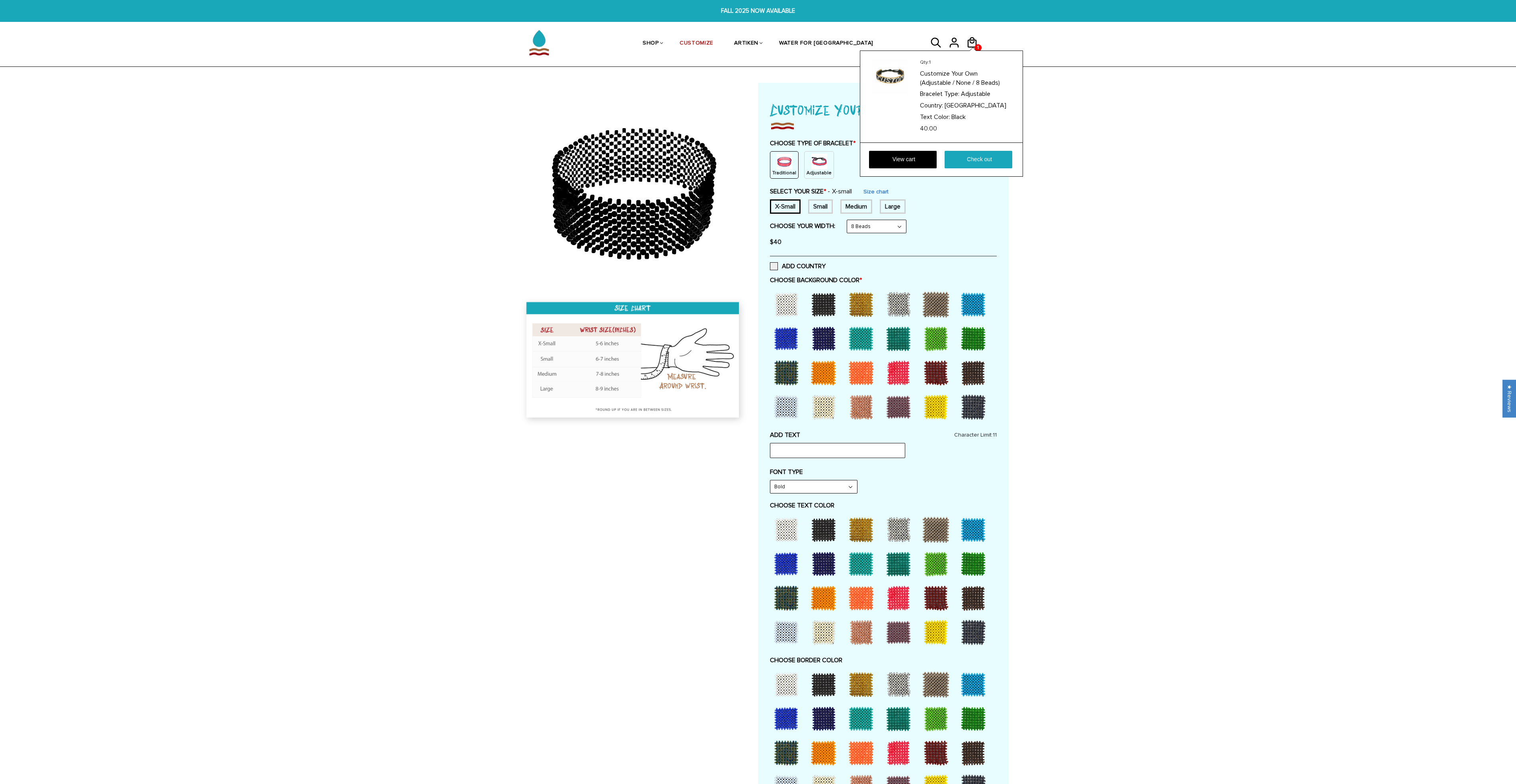
click at [978, 51] on div "Qty: 1 Customize Your Own (Adjustable / None / 8 Beads) Bracelet Type: Adjustab…" at bounding box center [941, 114] width 163 height 126
click at [975, 165] on link "Check out" at bounding box center [979, 159] width 67 height 17
click at [926, 156] on link "View cart" at bounding box center [902, 159] width 67 height 17
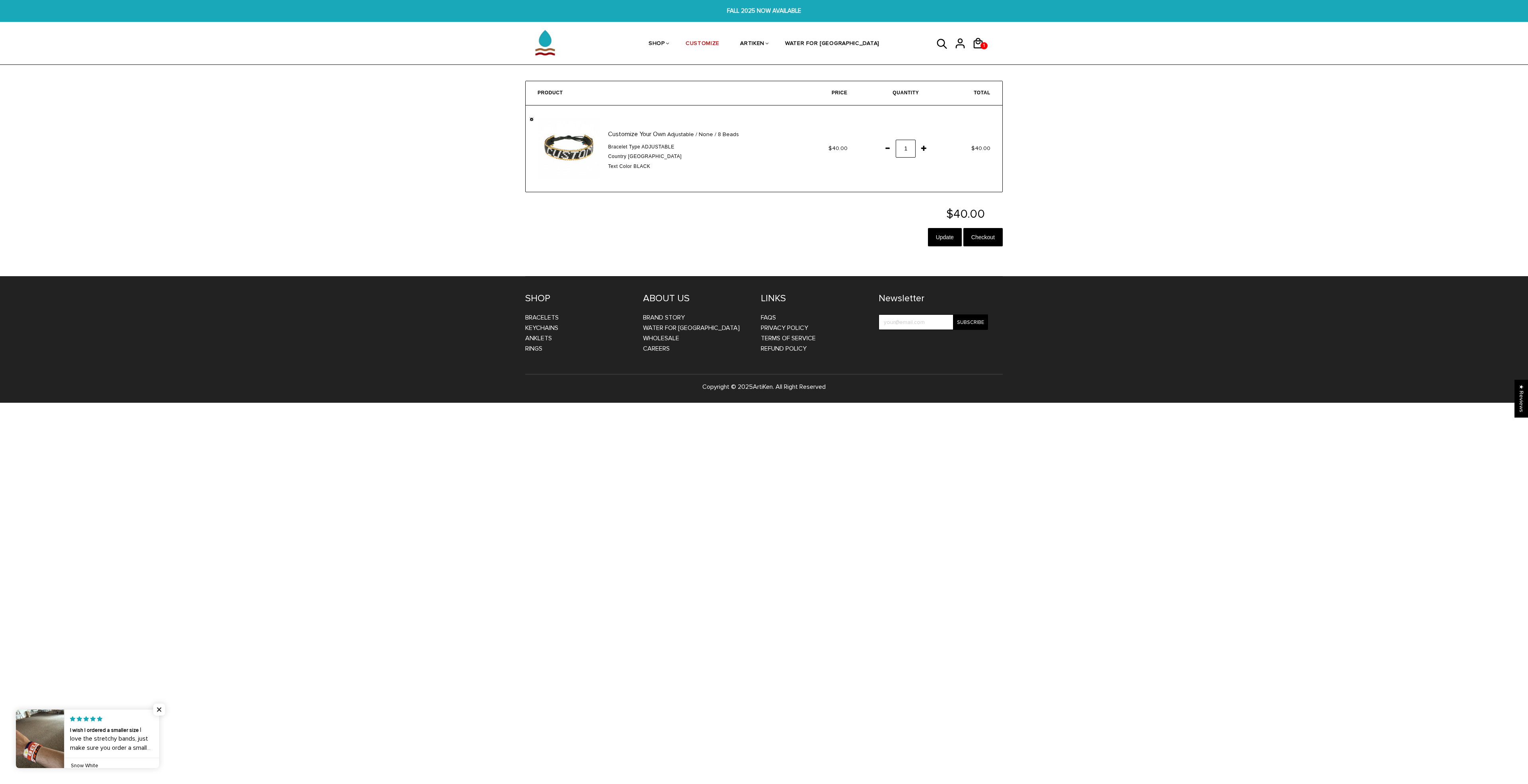
click at [531, 120] on link "" at bounding box center [531, 119] width 4 height 4
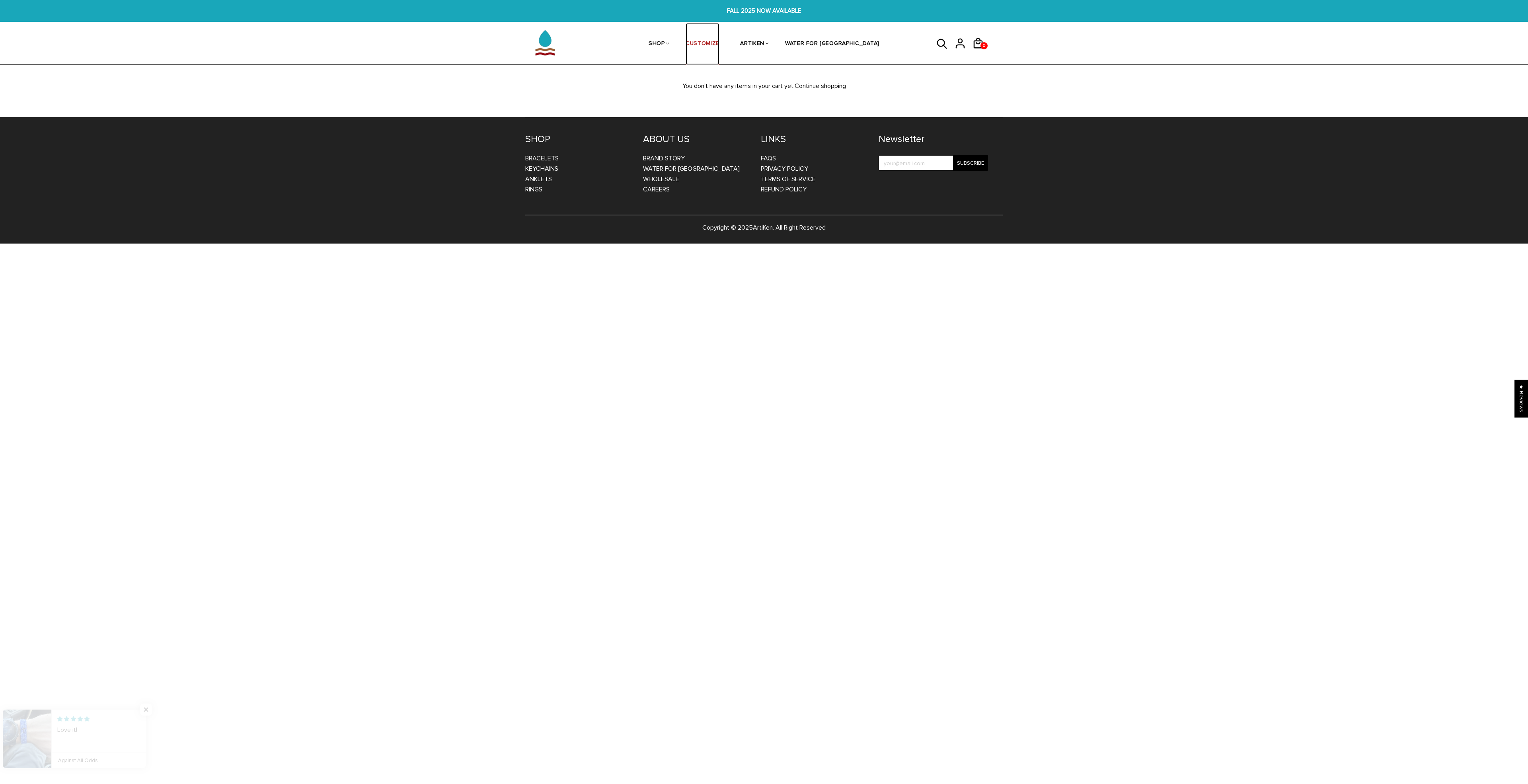
click at [720, 42] on link "CUSTOMIZE" at bounding box center [702, 44] width 34 height 42
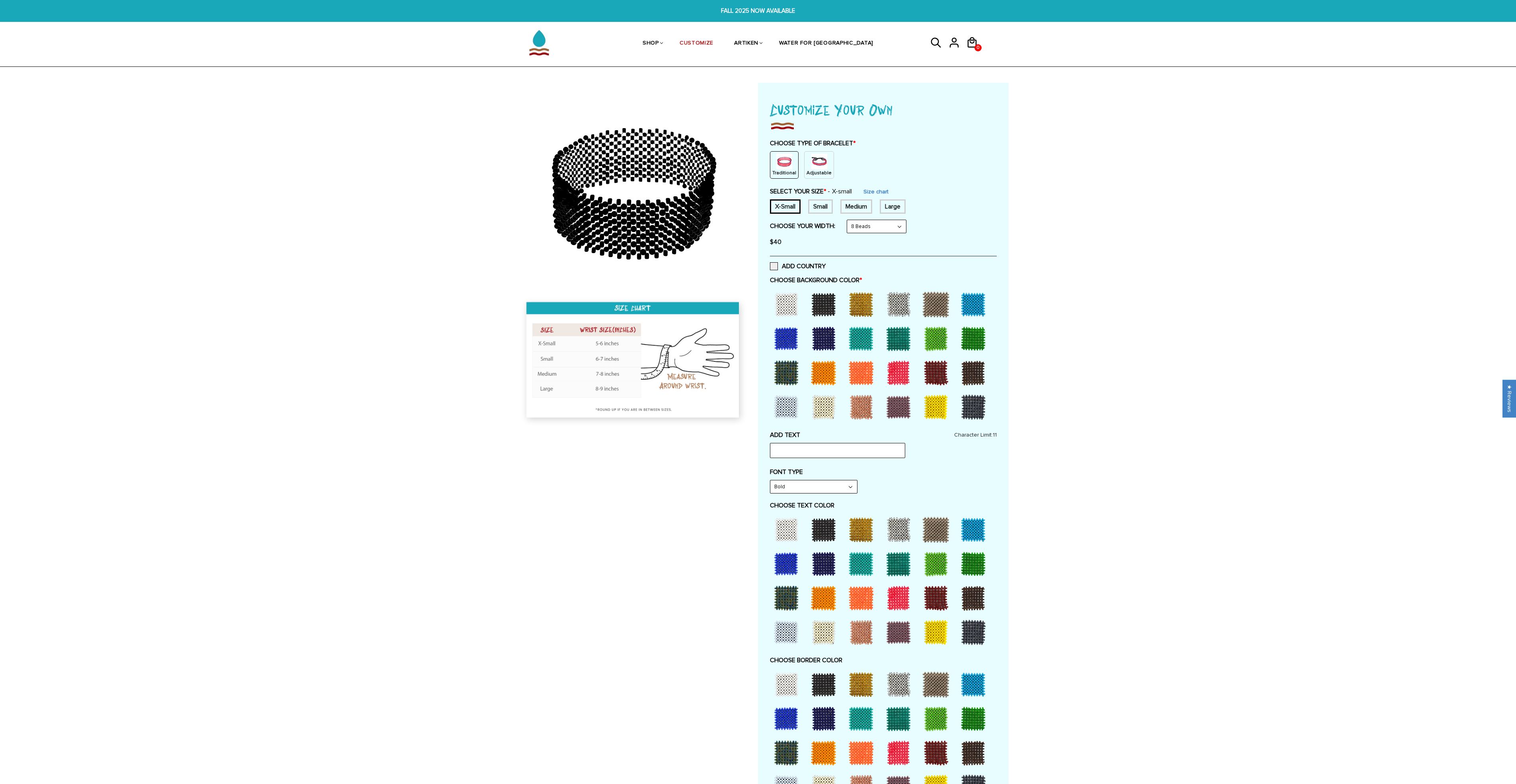
click at [813, 168] on img at bounding box center [819, 161] width 16 height 16
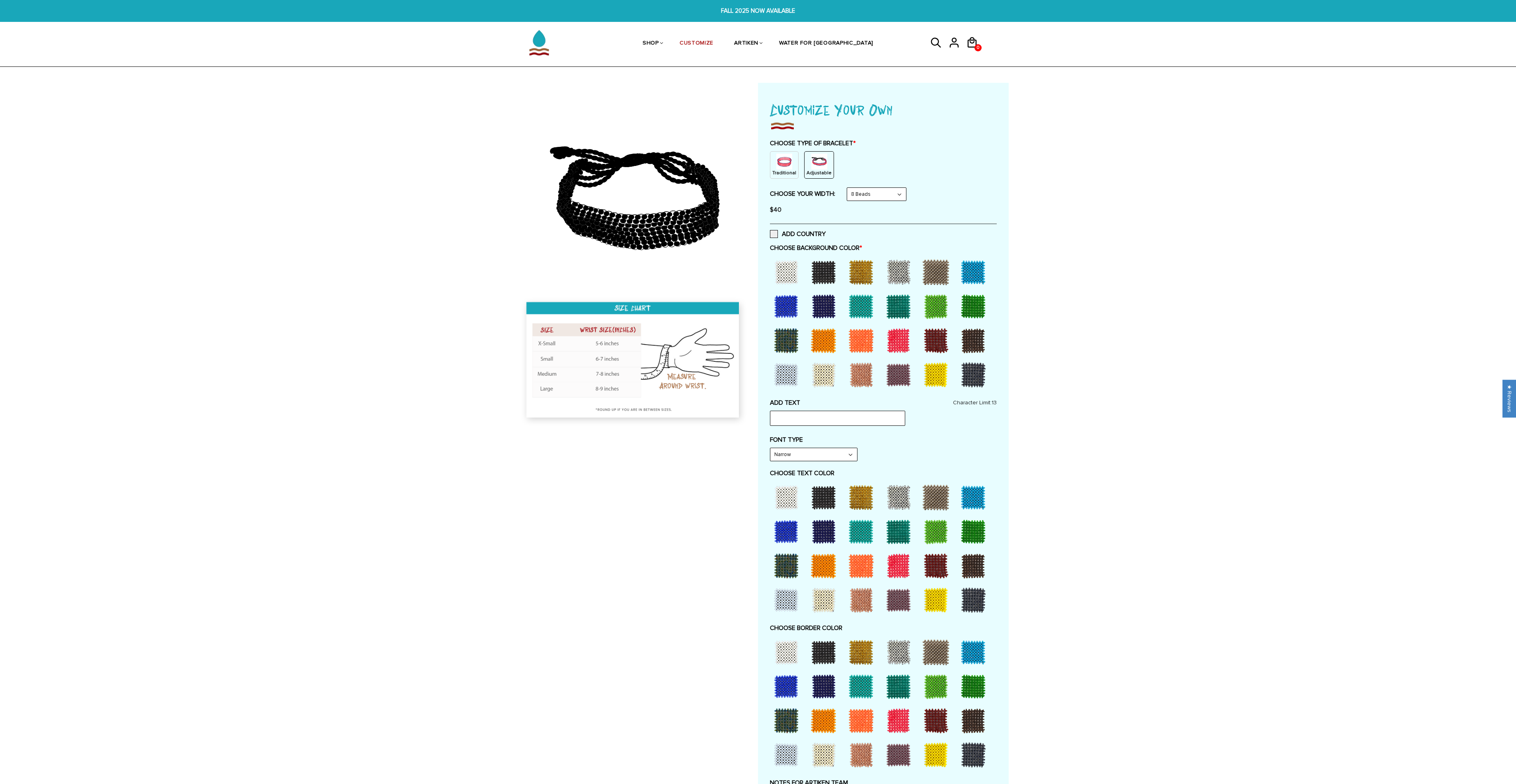
click at [794, 377] on div at bounding box center [786, 375] width 32 height 32
click at [783, 274] on div at bounding box center [786, 272] width 32 height 32
click at [787, 660] on div at bounding box center [786, 652] width 32 height 32
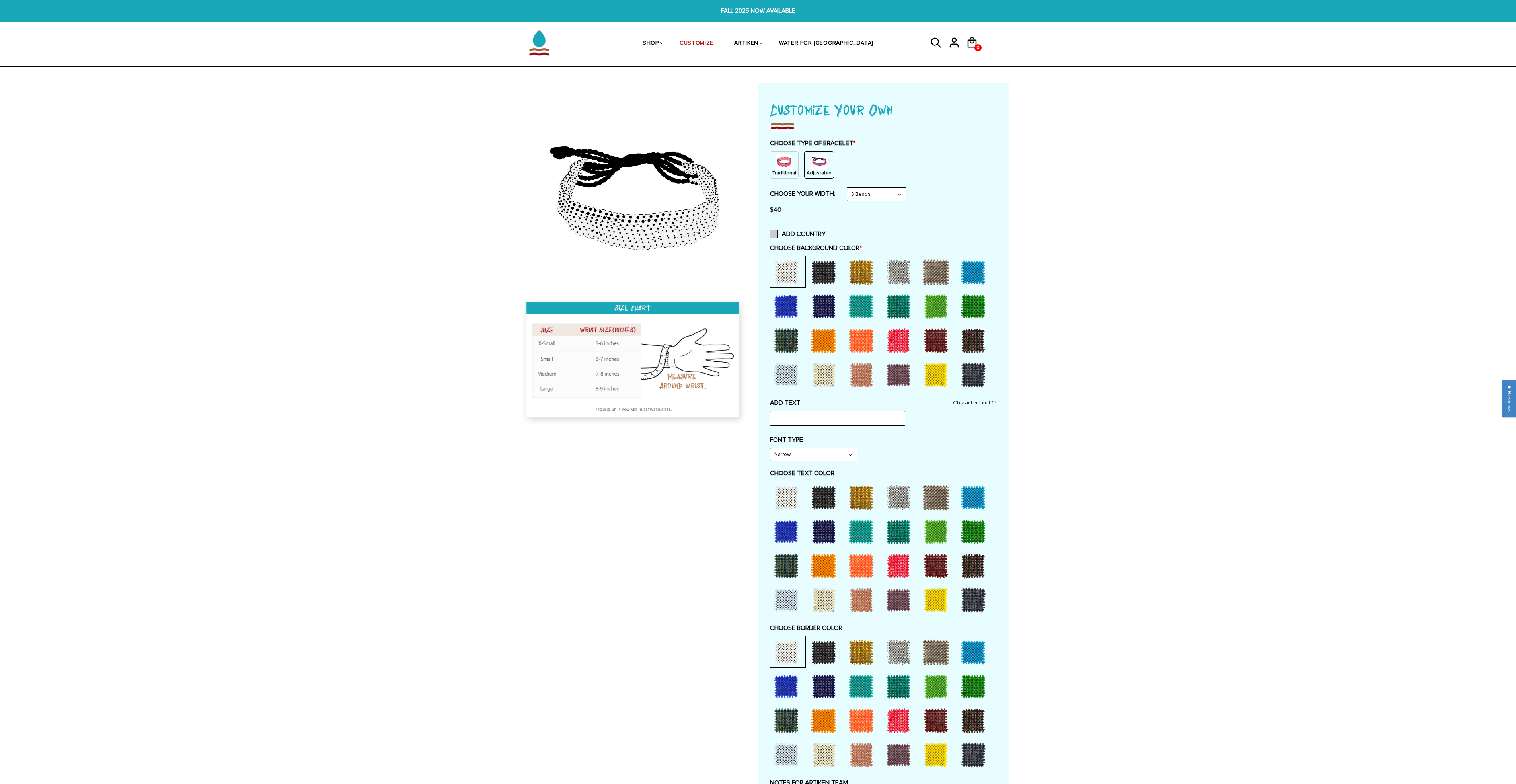
click at [774, 234] on span at bounding box center [774, 233] width 8 height 8
click at [825, 232] on input "ADD COUNTRY" at bounding box center [825, 232] width 0 height 0
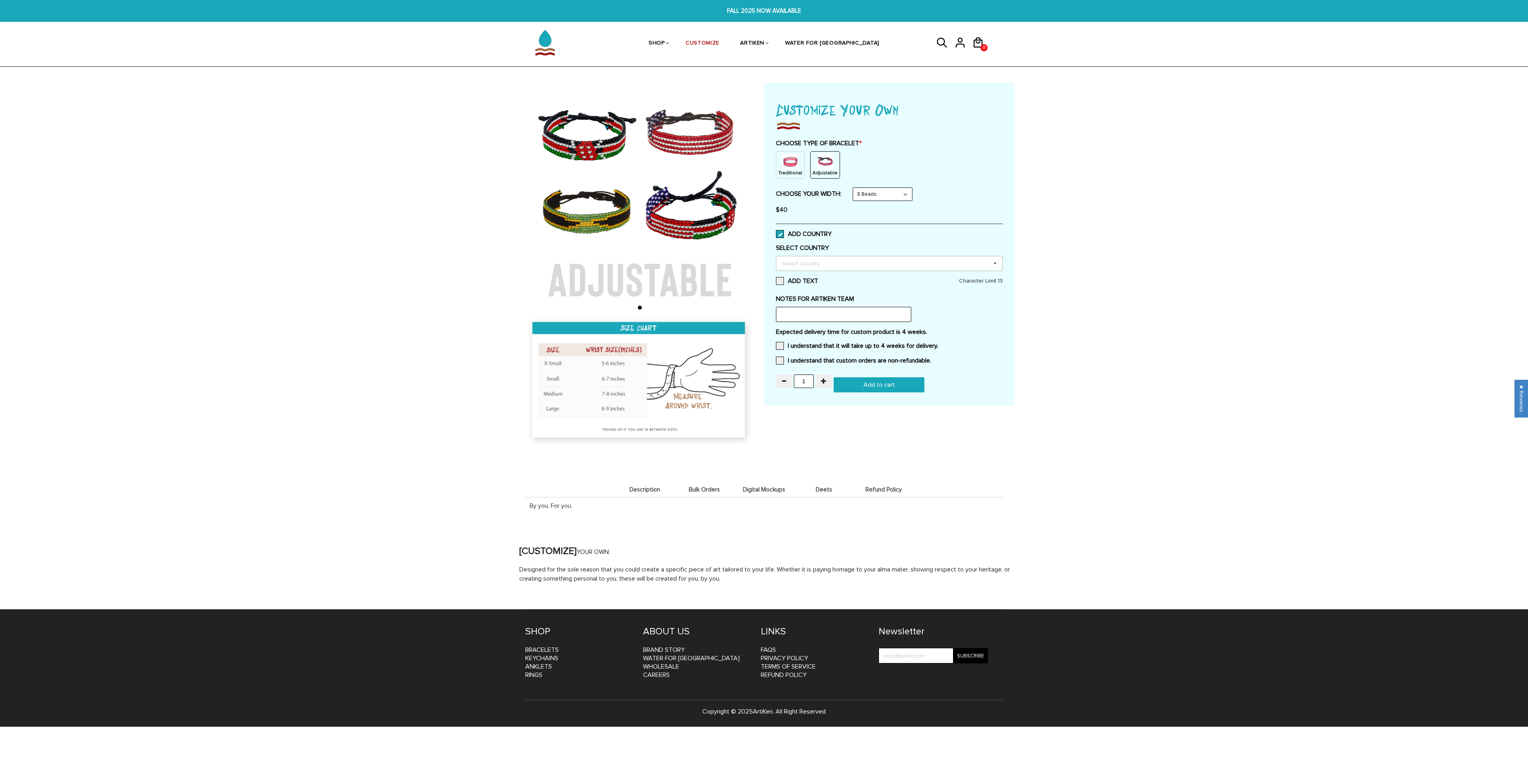
click at [802, 267] on div "Select Country" at bounding box center [805, 263] width 52 height 9
type input "ja"
click at [796, 292] on div "[GEOGRAPHIC_DATA]" at bounding box center [890, 293] width 226 height 15
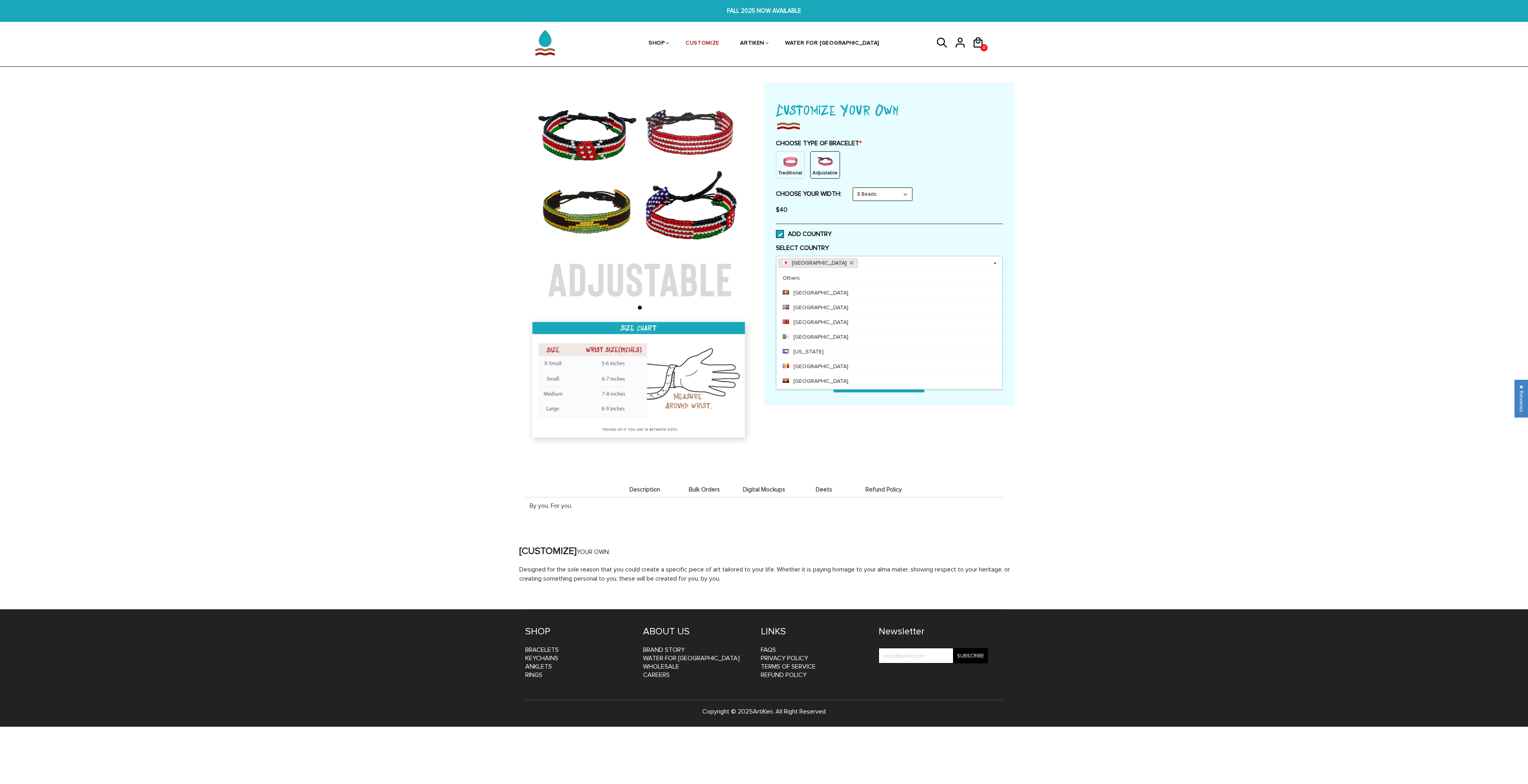
click at [1105, 318] on div "Home / [CUSTOMIZE] YOUR OWN" at bounding box center [764, 333] width 1528 height 500
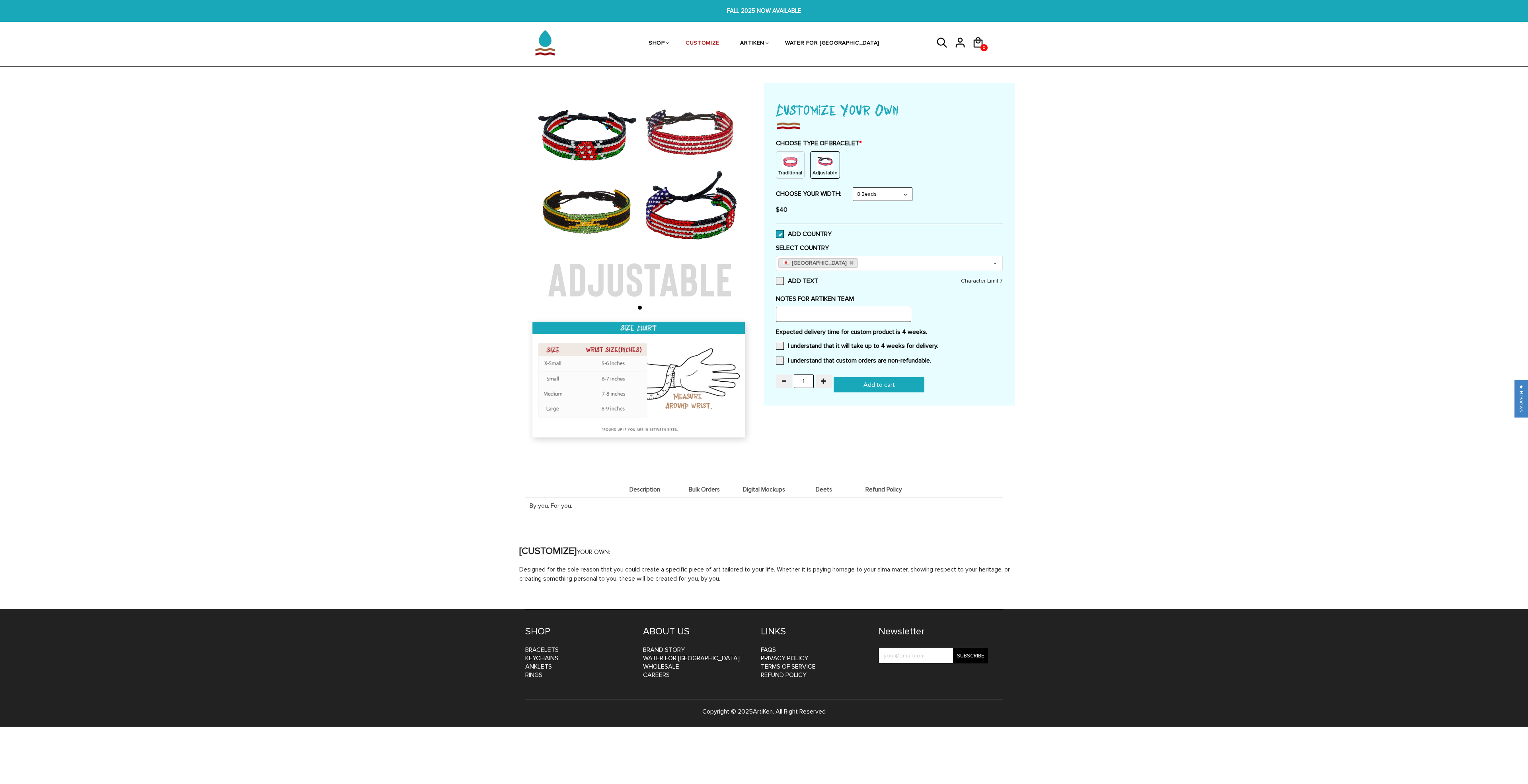
click at [776, 340] on div "Expected delivery time for custom product is 4 weeks. I understand that it will…" at bounding box center [889, 348] width 227 height 41
click at [782, 346] on span at bounding box center [780, 346] width 8 height 8
click at [938, 343] on input "I understand that it will take up to 4 weeks for delivery." at bounding box center [938, 343] width 0 height 0
click at [783, 361] on span at bounding box center [780, 360] width 8 height 8
click at [931, 358] on input "I understand that custom orders are non-refundable." at bounding box center [931, 358] width 0 height 0
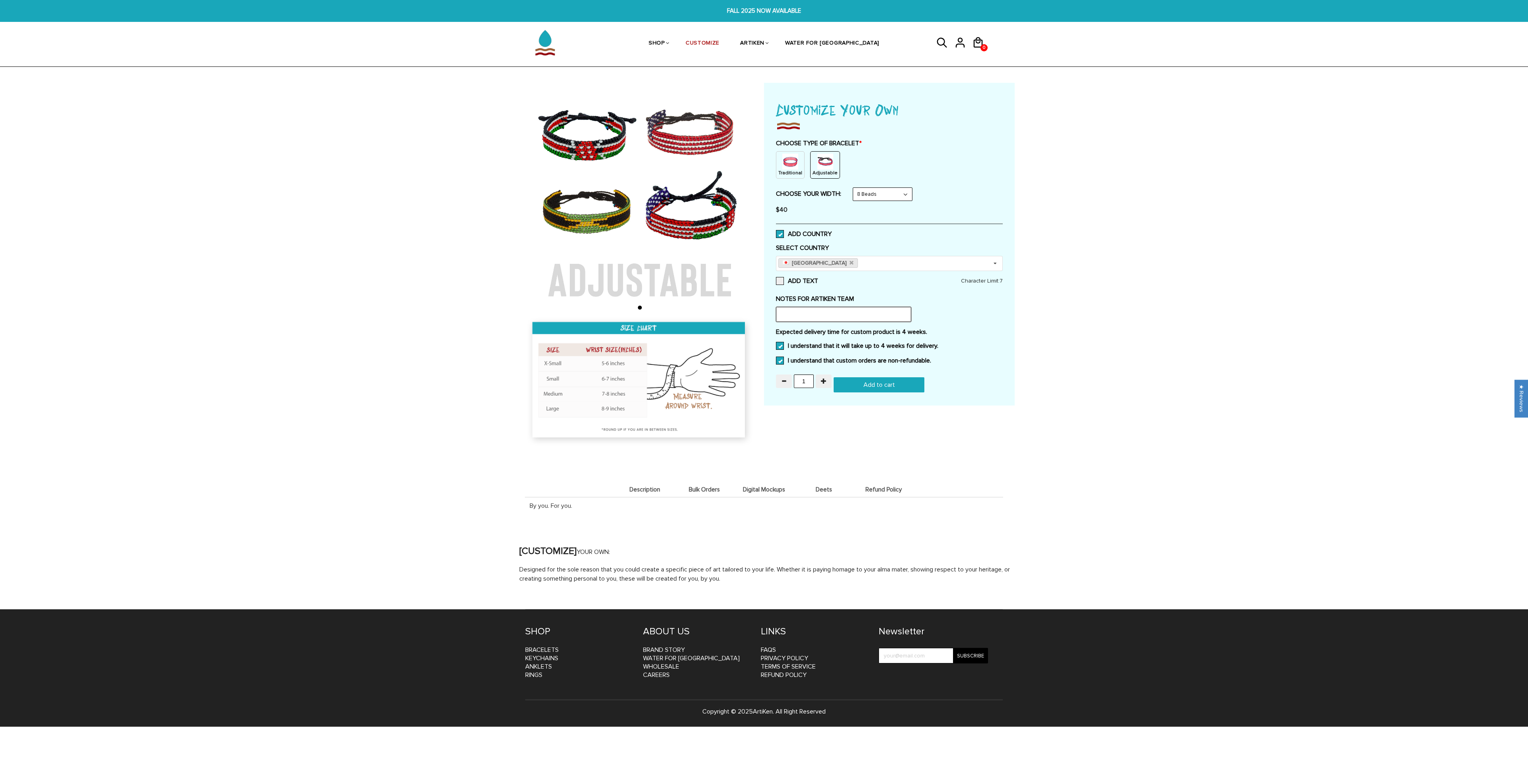
click at [802, 313] on input "text" at bounding box center [843, 314] width 135 height 15
click at [780, 281] on span at bounding box center [780, 281] width 8 height 8
click at [818, 278] on input "ADD TEXT" at bounding box center [818, 278] width 0 height 0
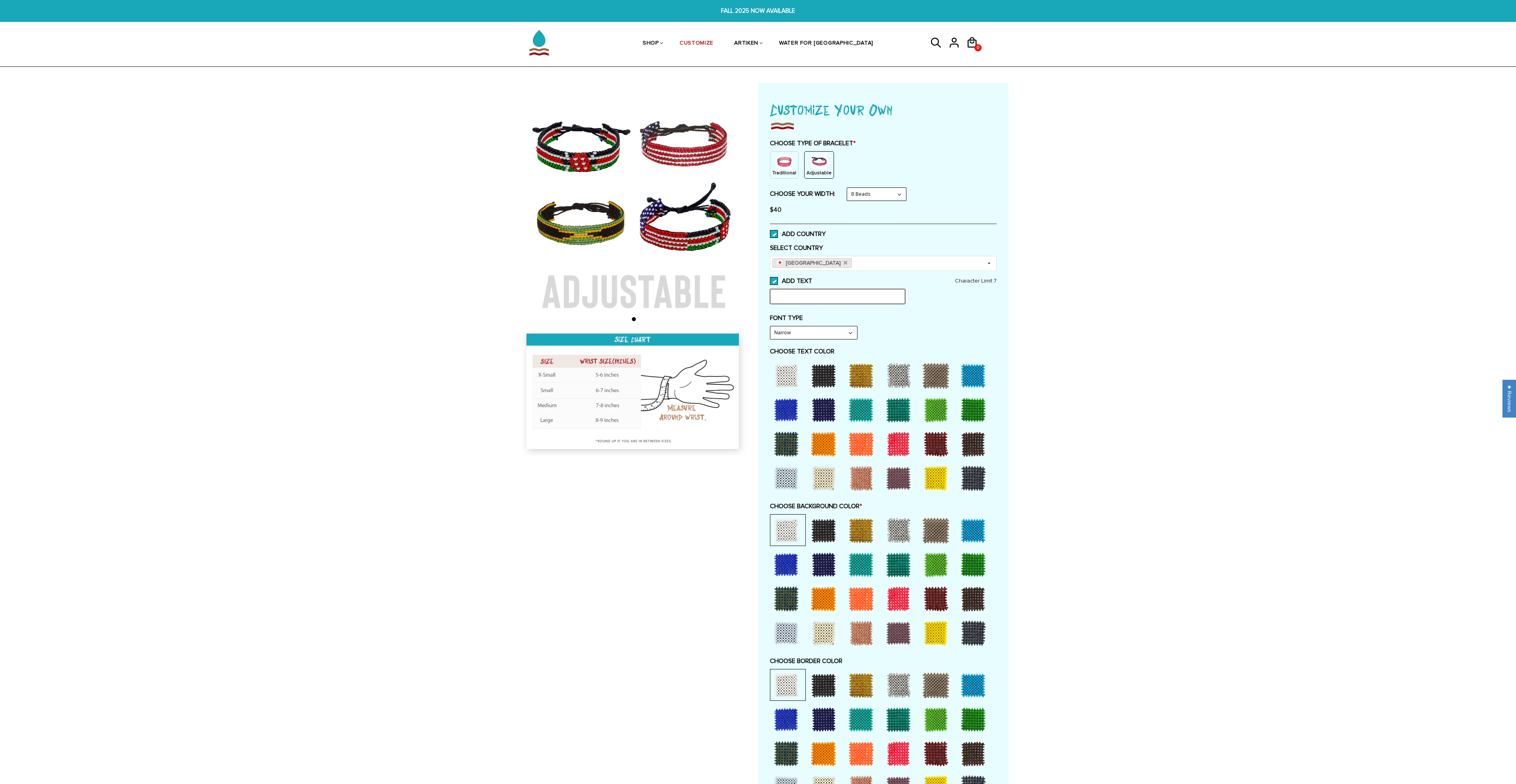
click at [841, 294] on input "text" at bounding box center [837, 296] width 135 height 15
type input "b"
type input "B"
type input "L"
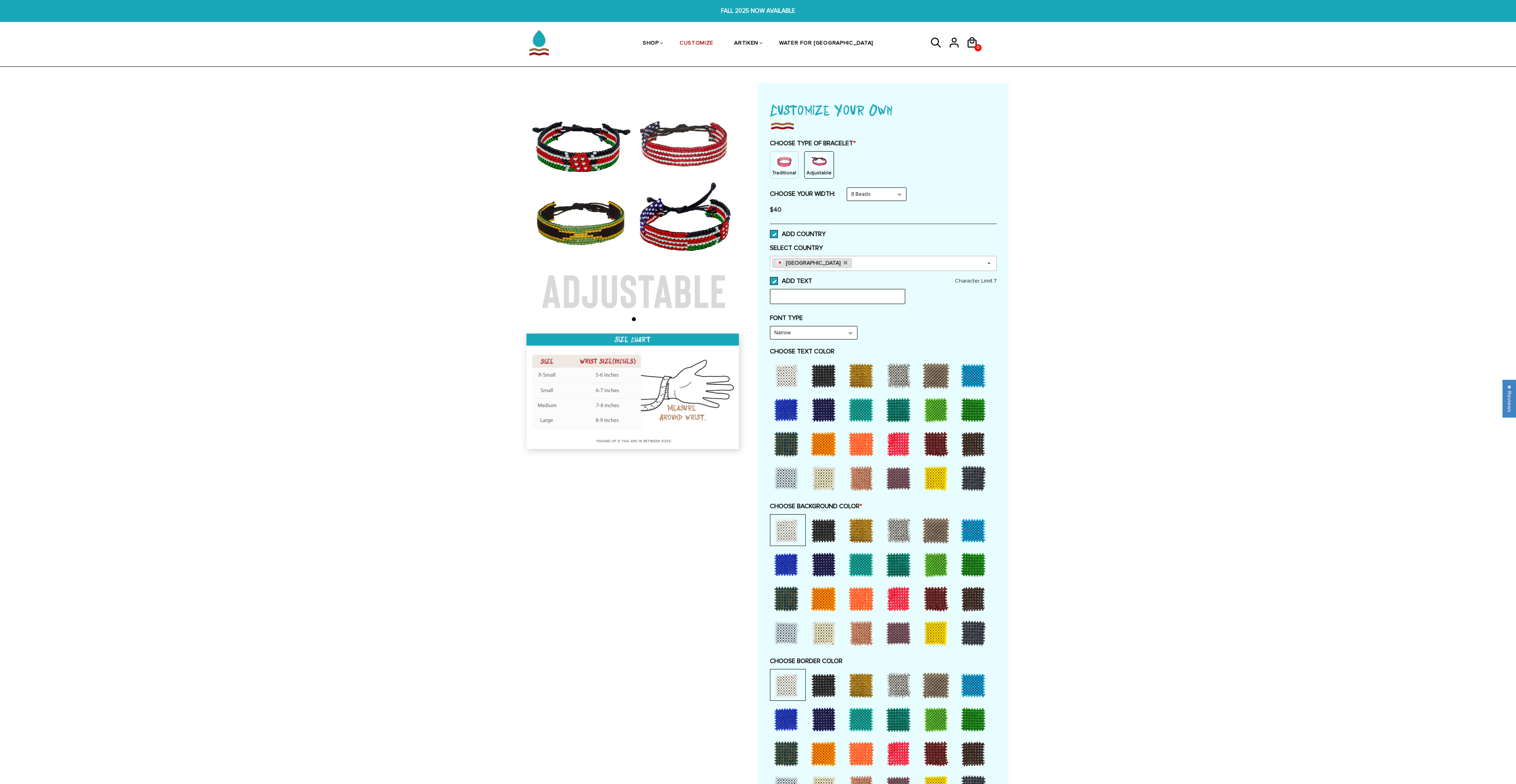
click at [809, 266] on link "[GEOGRAPHIC_DATA]" at bounding box center [812, 263] width 79 height 10
click at [843, 262] on icon at bounding box center [845, 263] width 4 height 5
click at [773, 233] on span at bounding box center [774, 233] width 8 height 8
click at [825, 232] on input "ADD COUNTRY" at bounding box center [825, 232] width 0 height 0
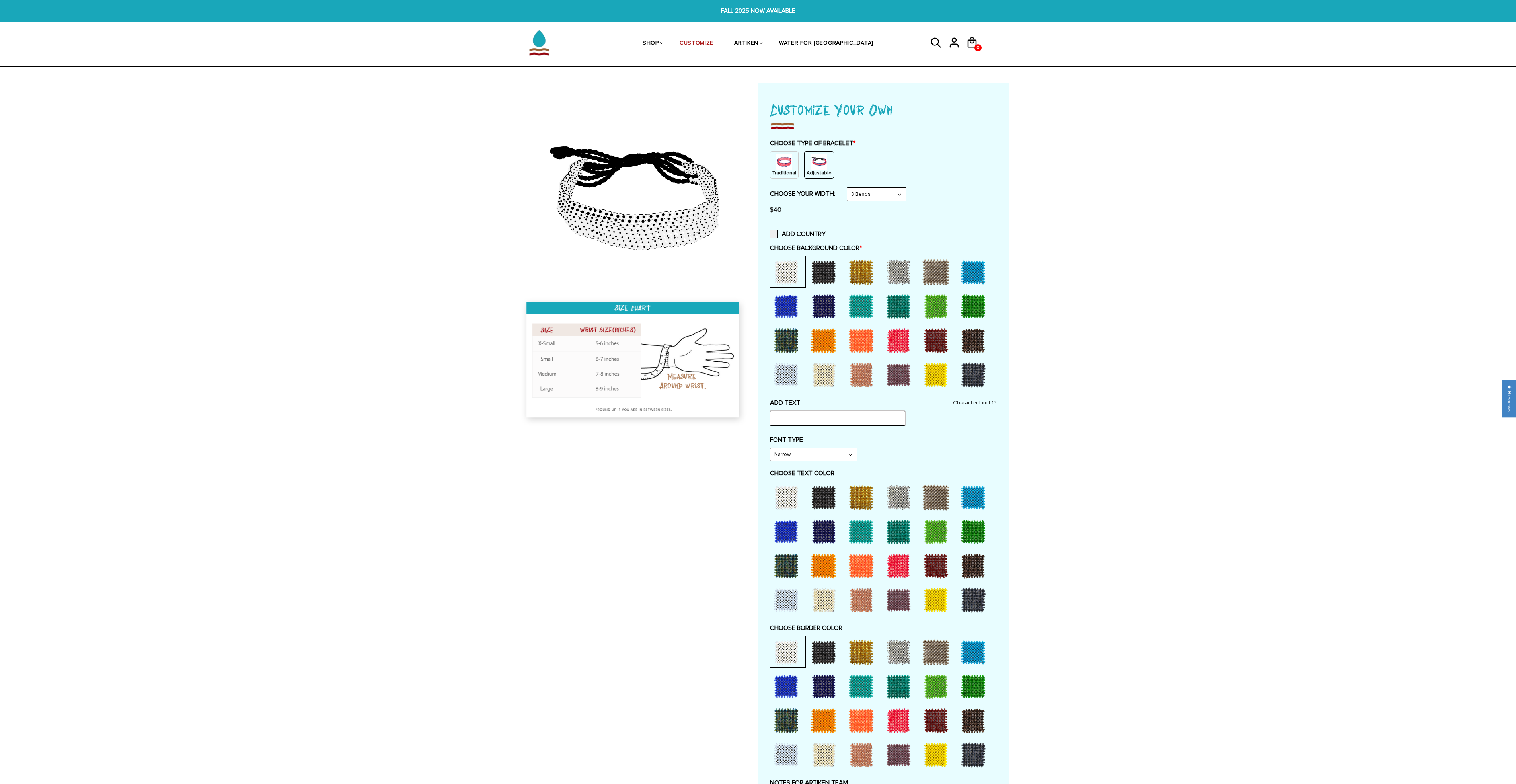
click at [816, 417] on input "text" at bounding box center [837, 418] width 135 height 15
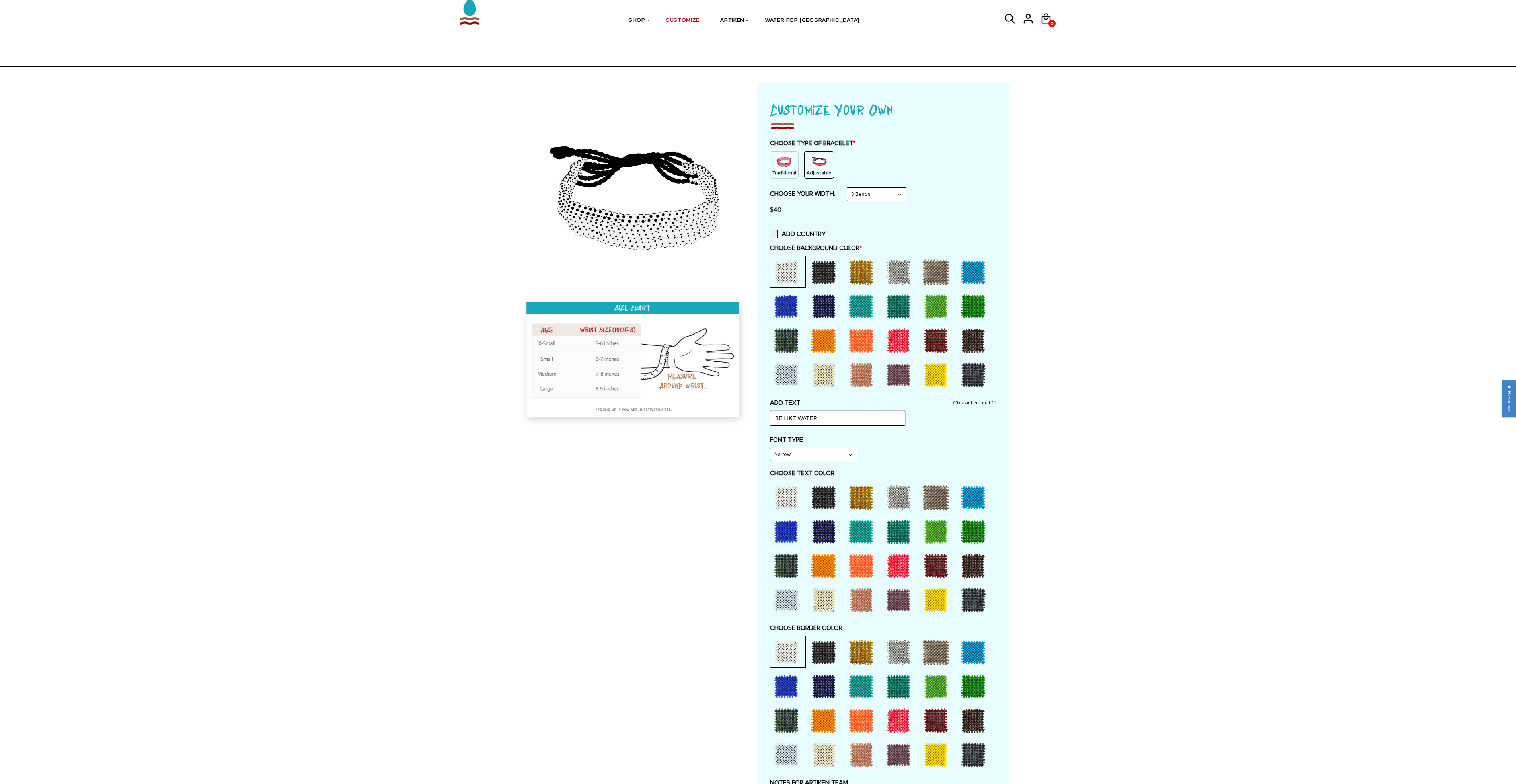
scroll to position [211, 0]
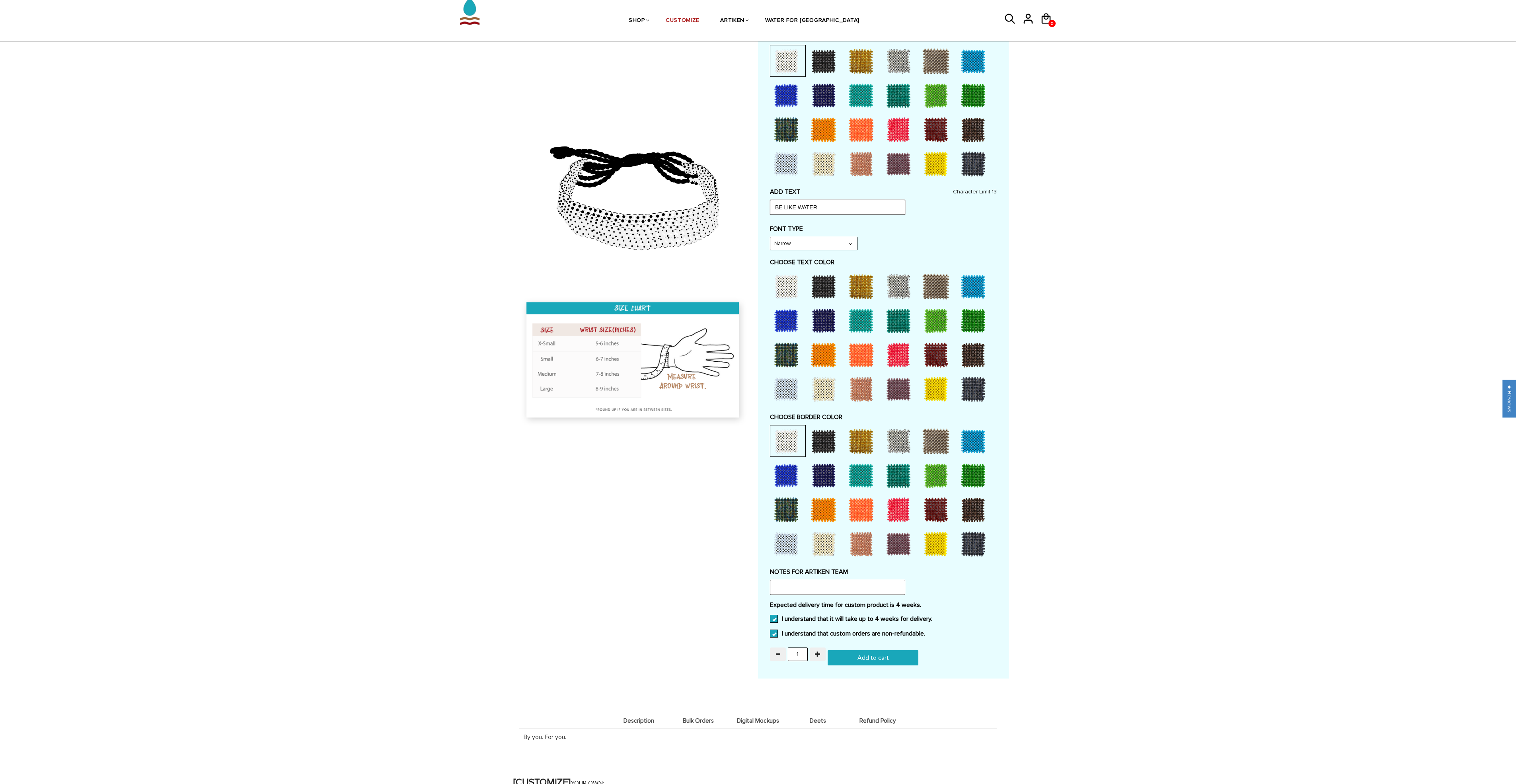
type input "BE LIKE WATER"
click at [822, 514] on div at bounding box center [824, 509] width 32 height 32
click at [861, 505] on div at bounding box center [861, 509] width 32 height 32
click at [900, 506] on div at bounding box center [899, 509] width 32 height 32
click at [942, 506] on div at bounding box center [936, 509] width 32 height 32
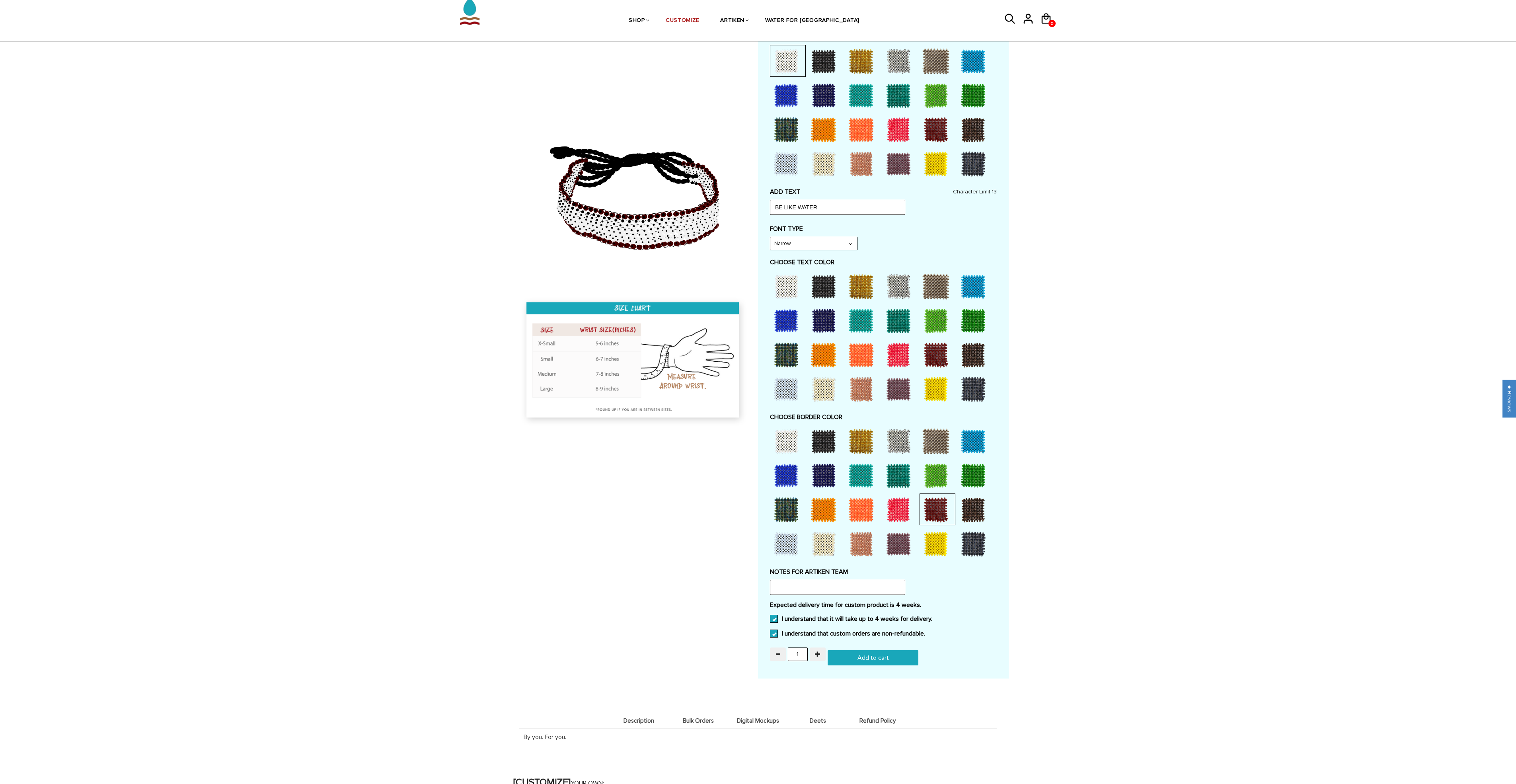
click at [855, 432] on div at bounding box center [861, 441] width 32 height 32
click at [904, 440] on div at bounding box center [899, 441] width 32 height 32
click at [940, 444] on div at bounding box center [936, 441] width 32 height 32
click at [980, 445] on div at bounding box center [974, 441] width 32 height 32
click at [791, 441] on div at bounding box center [786, 441] width 32 height 32
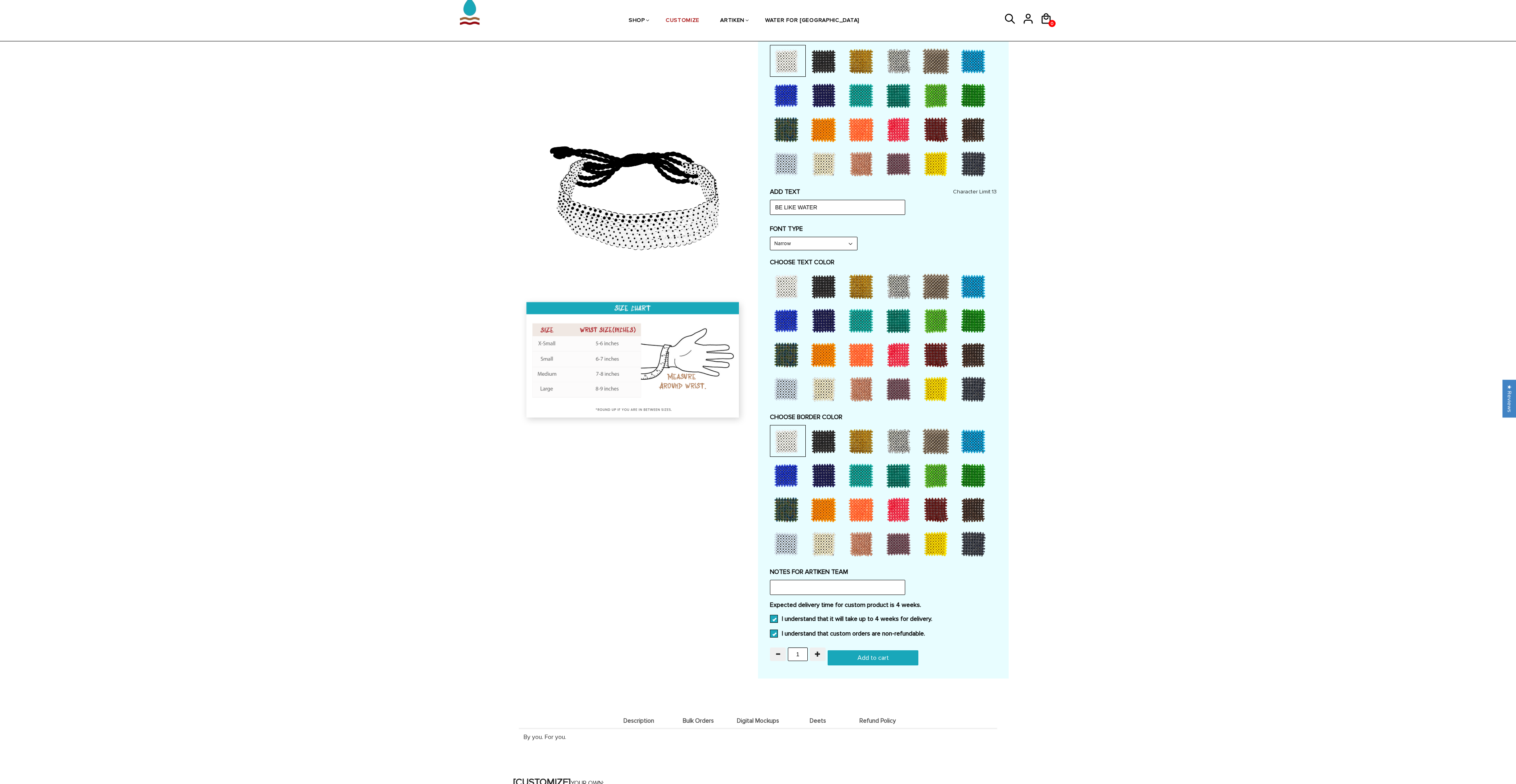
scroll to position [0, 0]
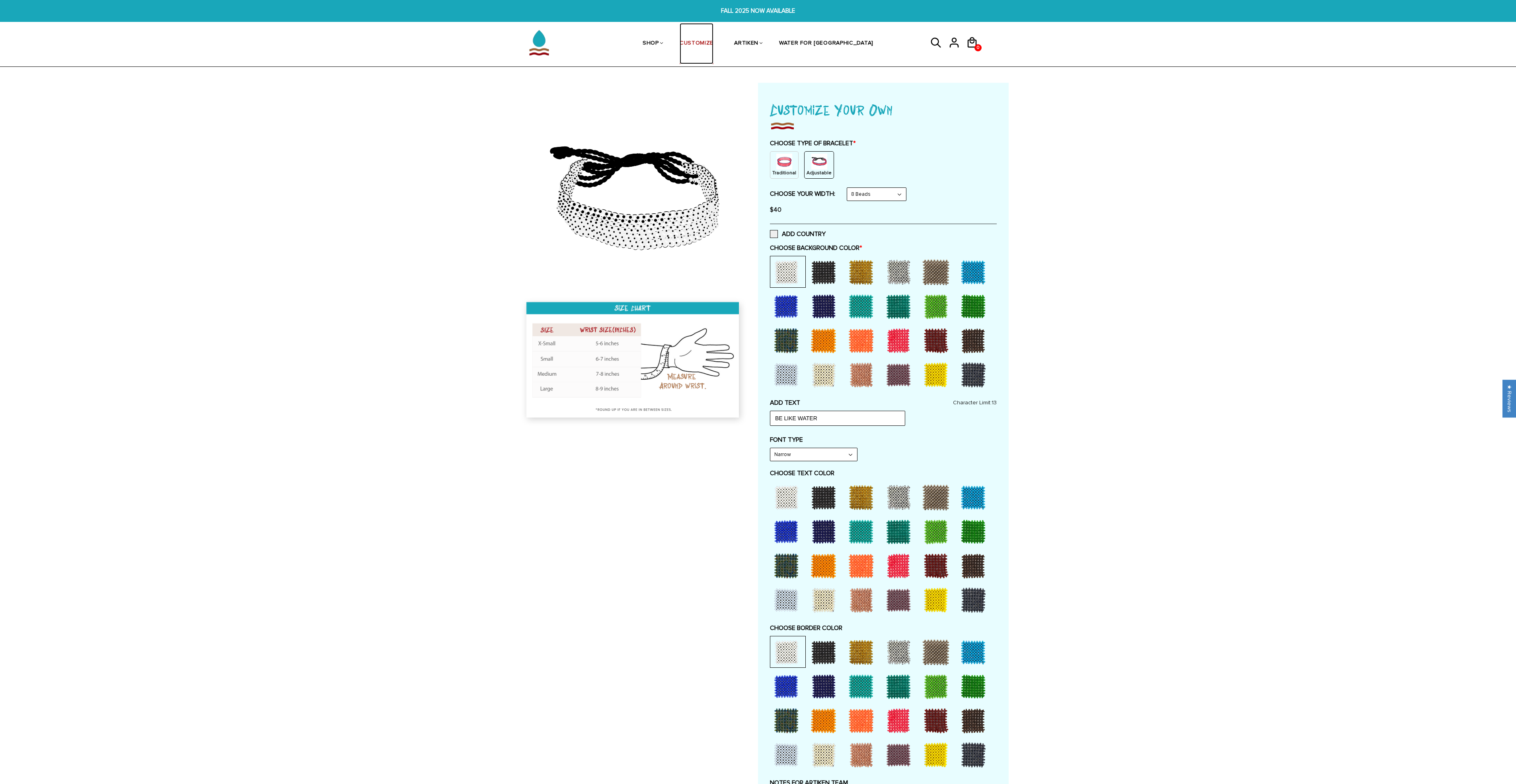
click at [712, 42] on link "CUSTOMIZE" at bounding box center [696, 43] width 34 height 41
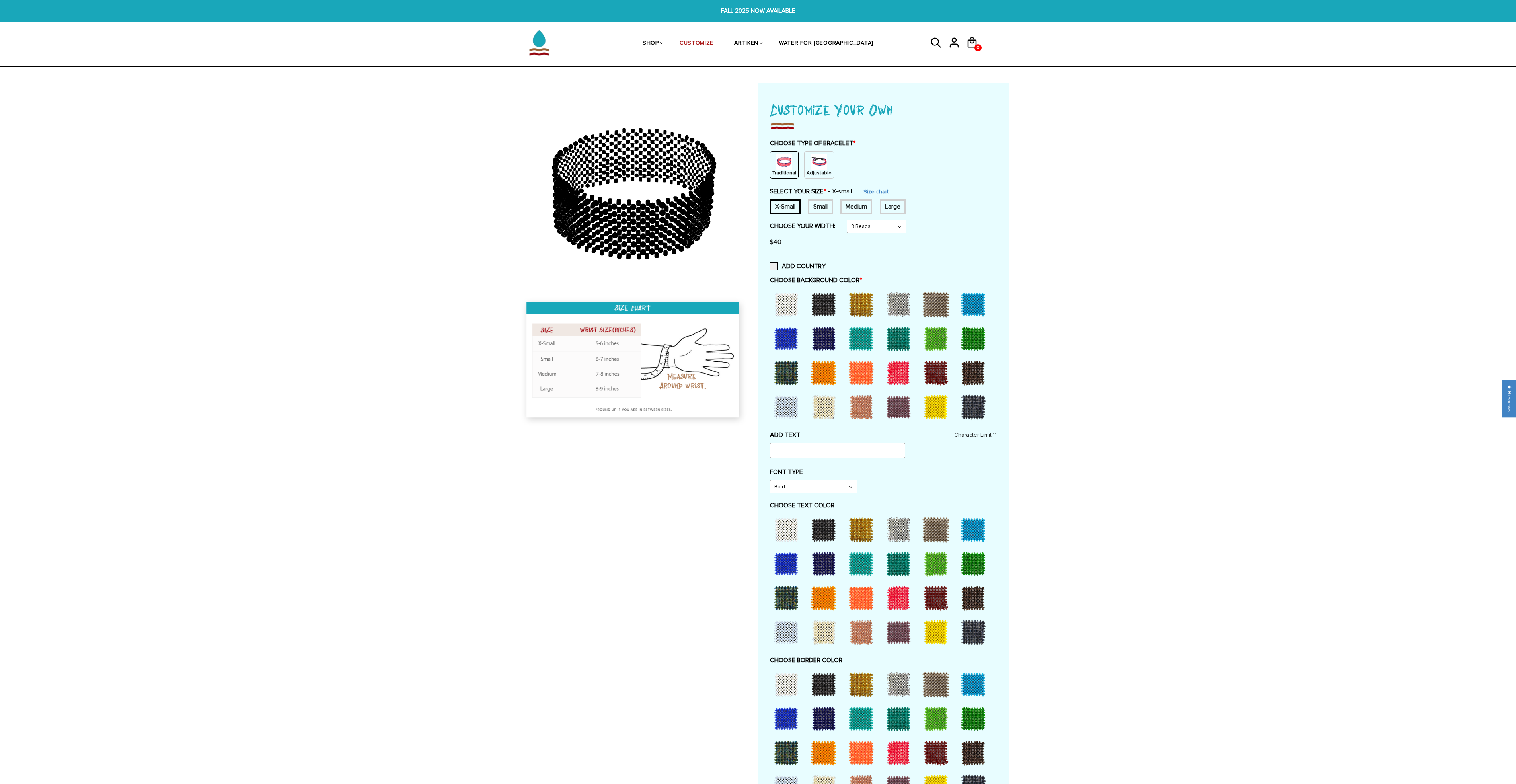
click at [817, 170] on p "Adjustable" at bounding box center [819, 173] width 25 height 7
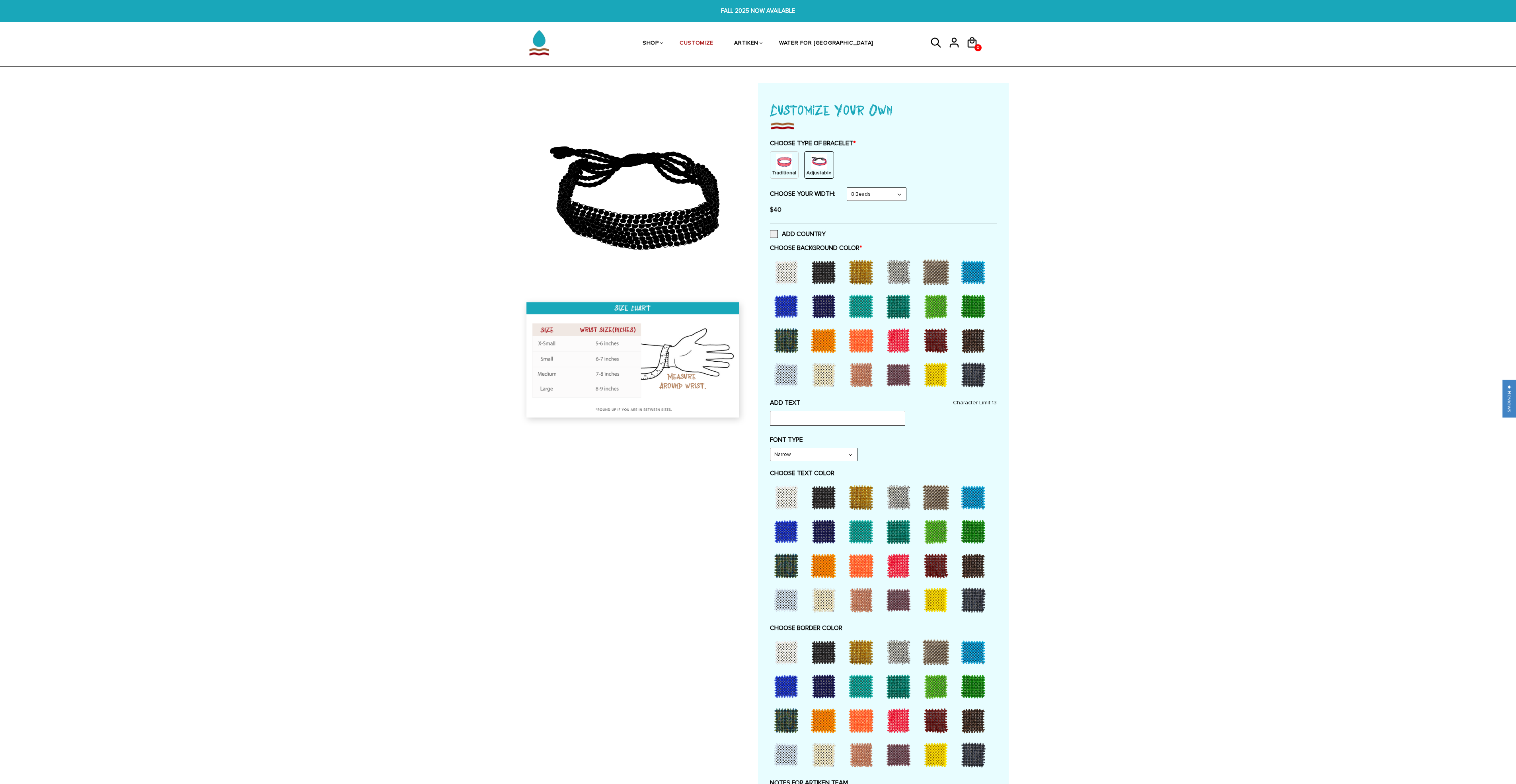
click at [828, 387] on div at bounding box center [824, 375] width 32 height 32
click at [787, 375] on div at bounding box center [786, 375] width 32 height 32
click at [784, 501] on div at bounding box center [786, 497] width 32 height 32
click at [828, 495] on div at bounding box center [824, 497] width 32 height 32
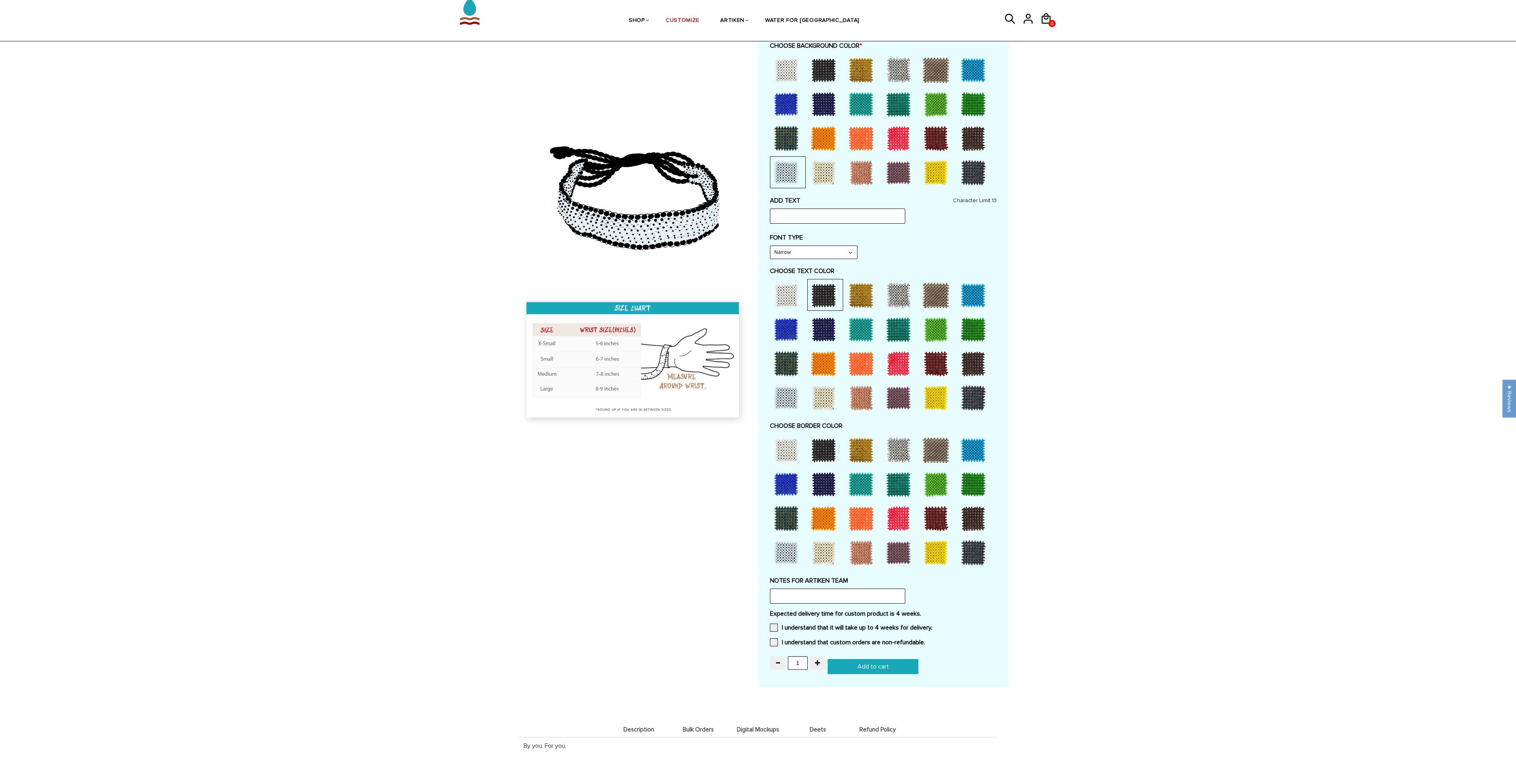
scroll to position [204, 0]
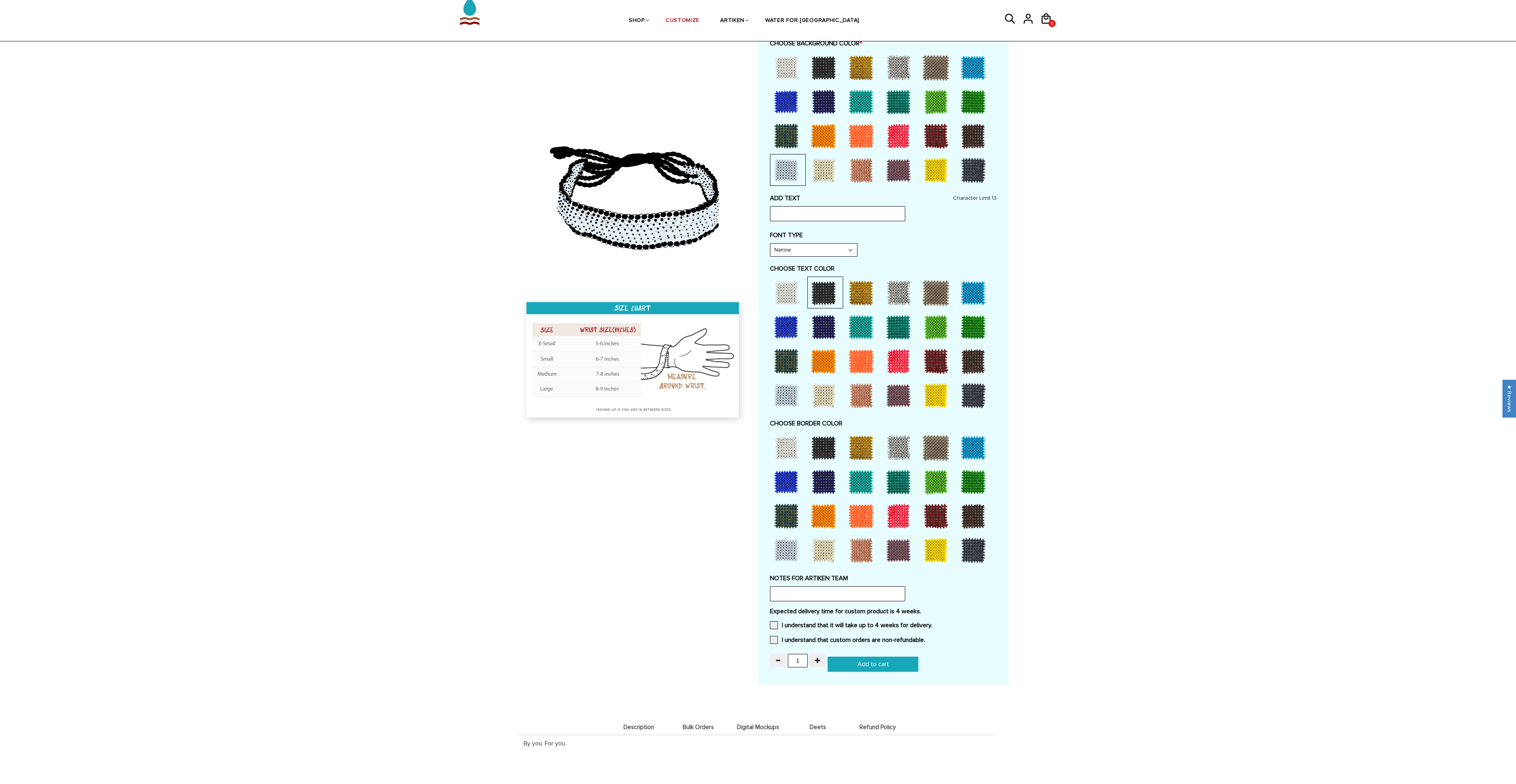
click at [796, 545] on div at bounding box center [786, 550] width 32 height 32
click at [822, 478] on div at bounding box center [824, 482] width 32 height 32
click at [786, 548] on div at bounding box center [786, 550] width 32 height 32
click at [781, 325] on div at bounding box center [786, 327] width 32 height 32
click at [786, 355] on div at bounding box center [786, 361] width 32 height 32
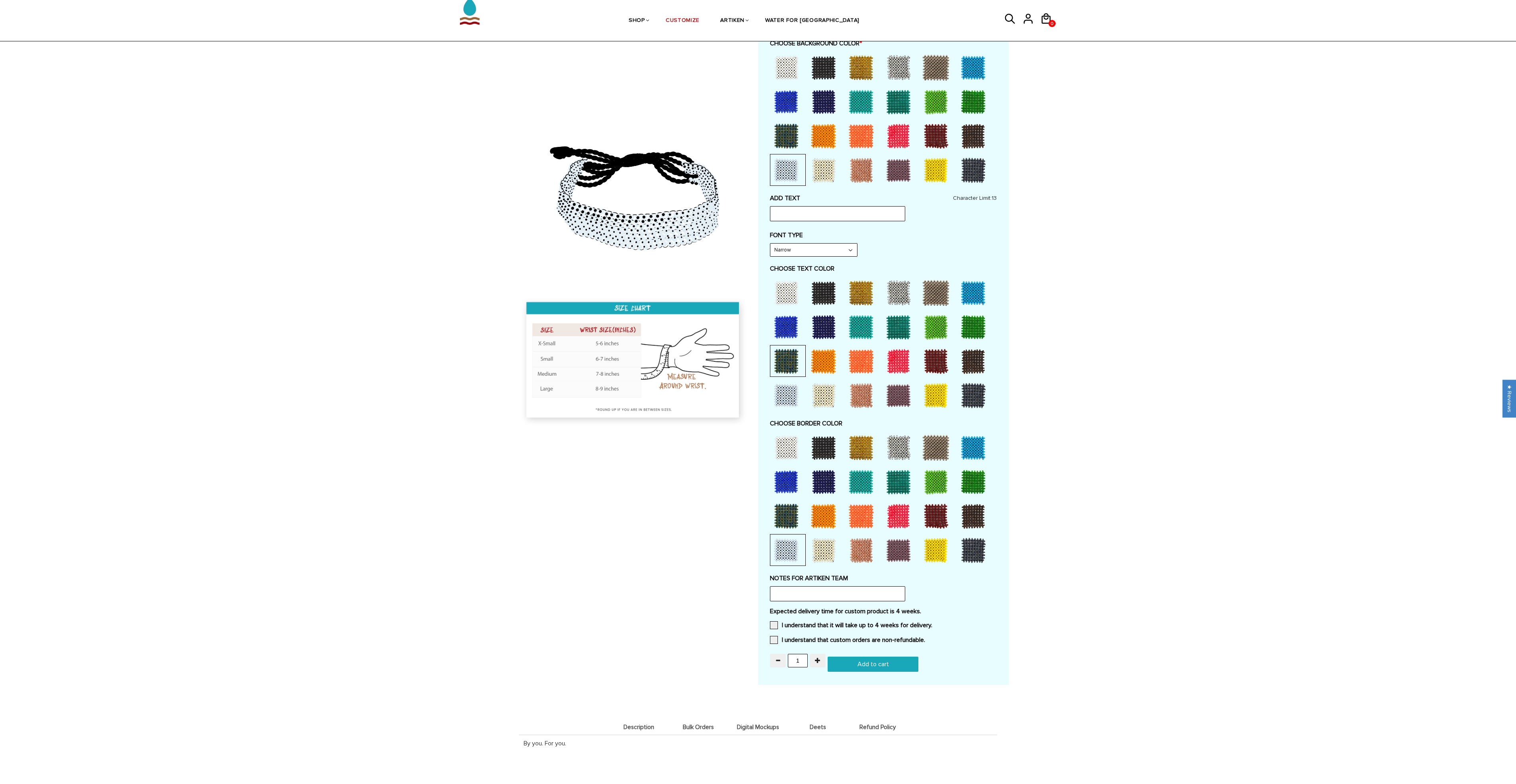
click at [823, 527] on div at bounding box center [824, 515] width 32 height 32
click at [783, 541] on div at bounding box center [786, 550] width 32 height 32
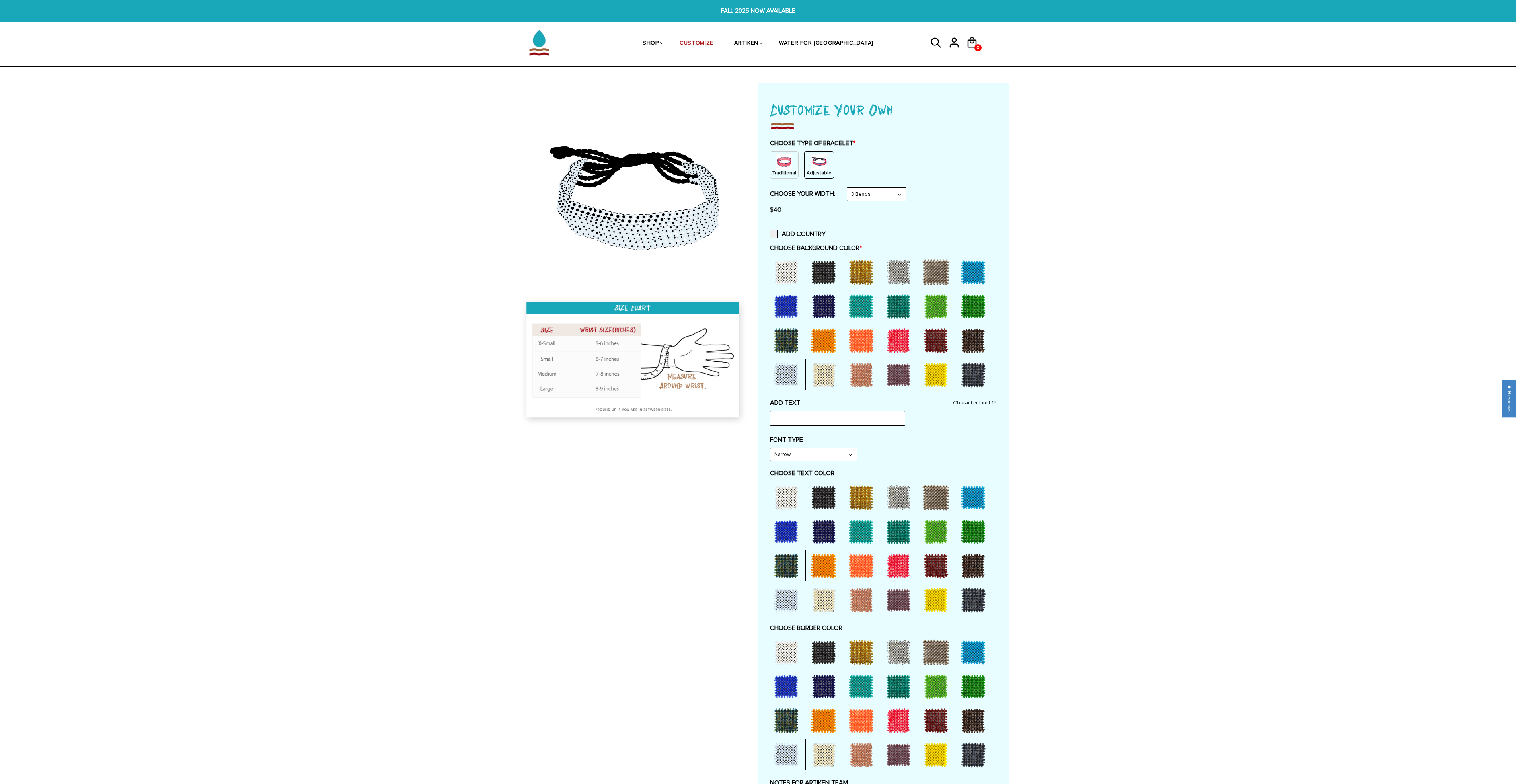
click at [865, 533] on div at bounding box center [861, 531] width 32 height 32
click at [864, 531] on div at bounding box center [861, 531] width 32 height 32
click at [905, 532] on div at bounding box center [899, 531] width 32 height 32
click at [866, 533] on div at bounding box center [861, 531] width 32 height 32
click at [862, 685] on div at bounding box center [861, 686] width 32 height 32
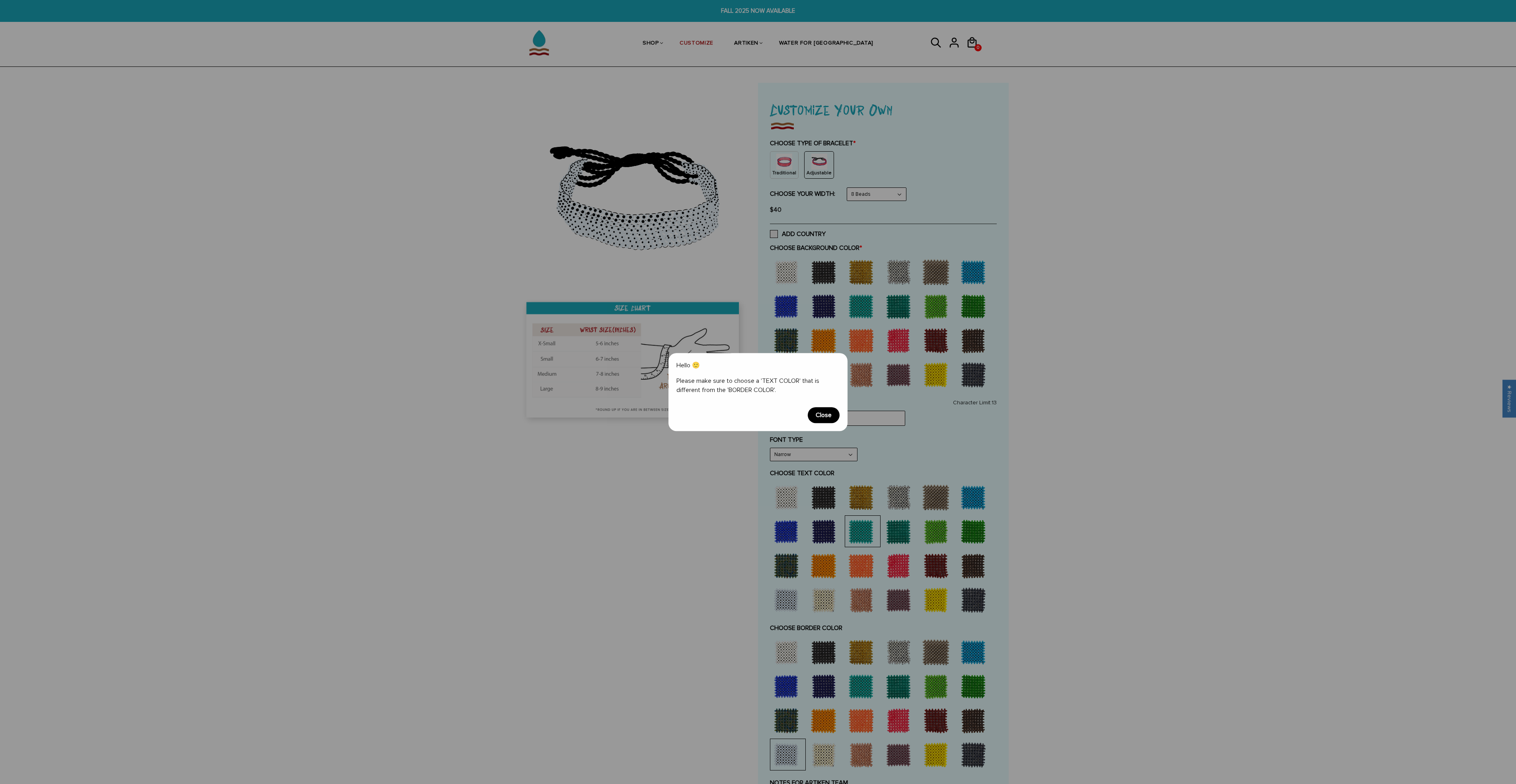
click at [822, 412] on span "Close" at bounding box center [824, 414] width 32 height 16
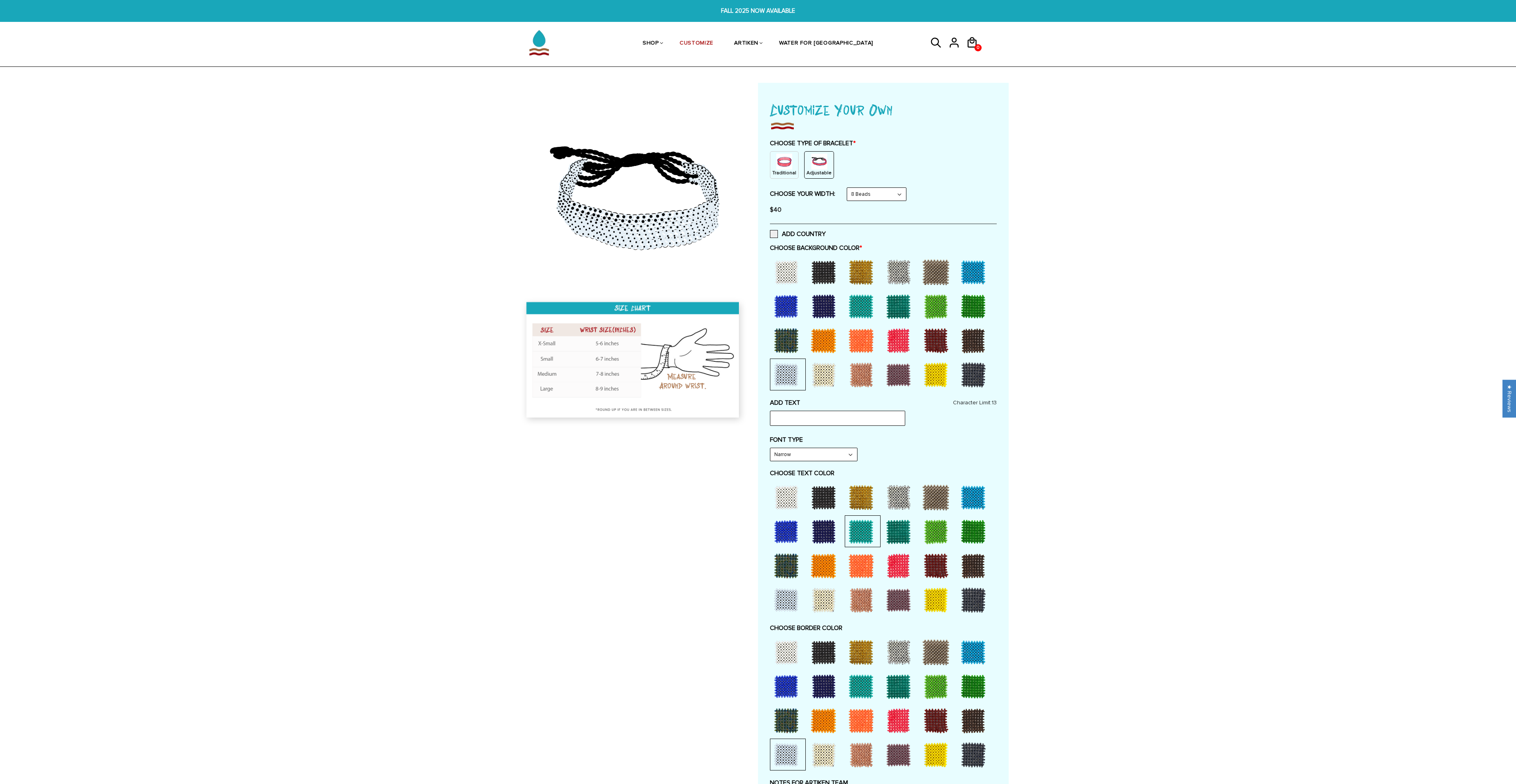
click at [861, 307] on div at bounding box center [861, 306] width 32 height 32
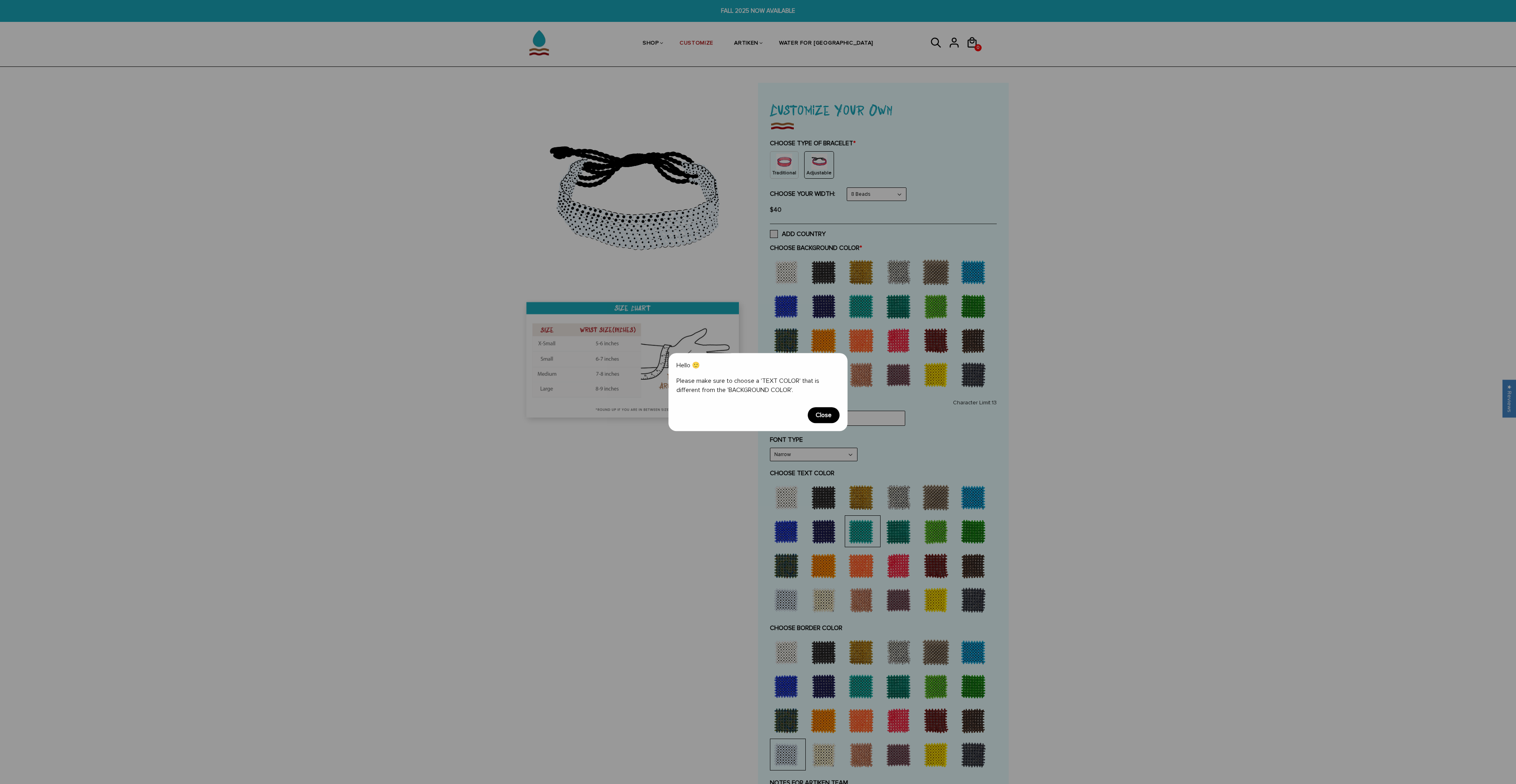
click at [823, 420] on span "Close" at bounding box center [824, 414] width 32 height 16
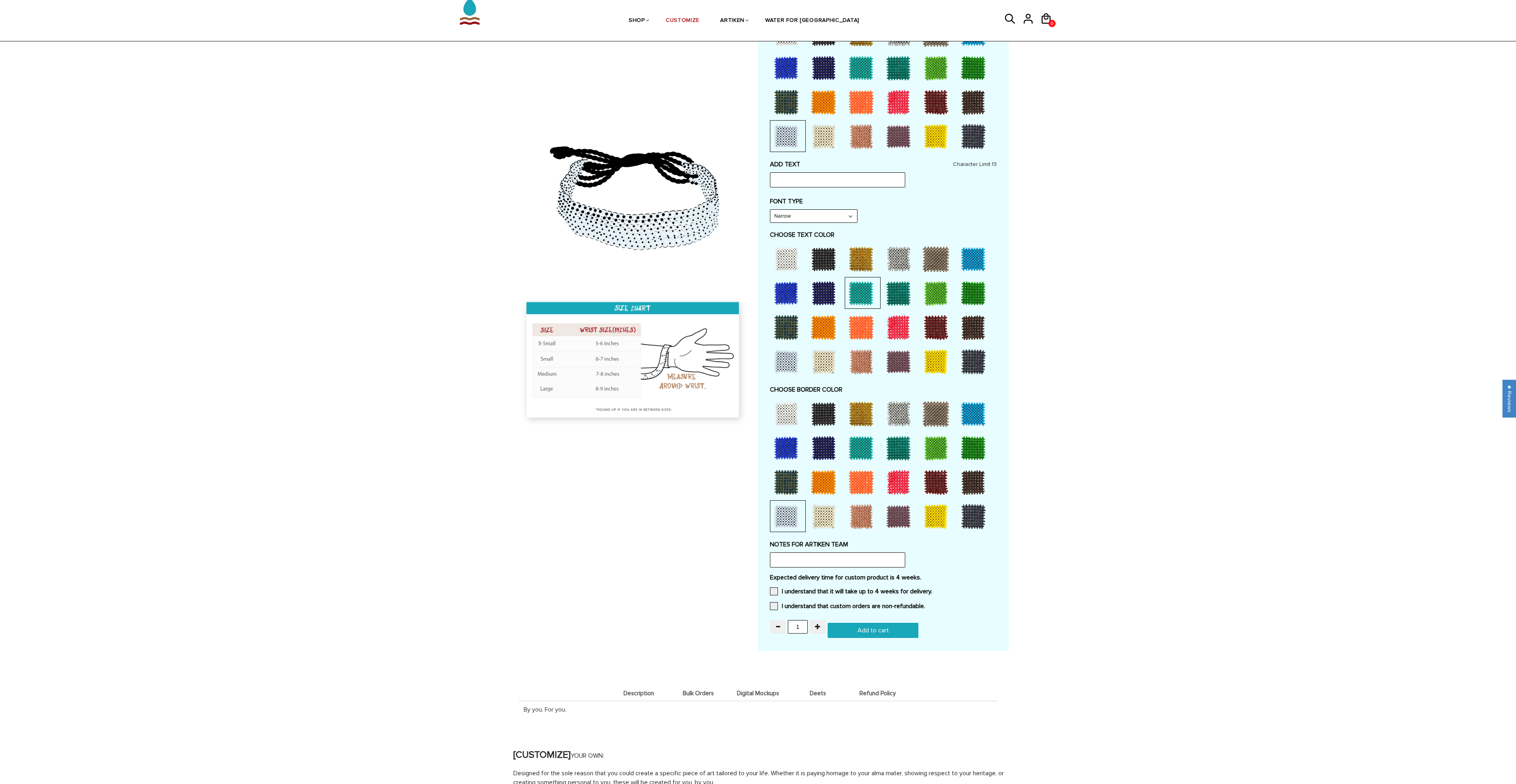
scroll to position [241, 0]
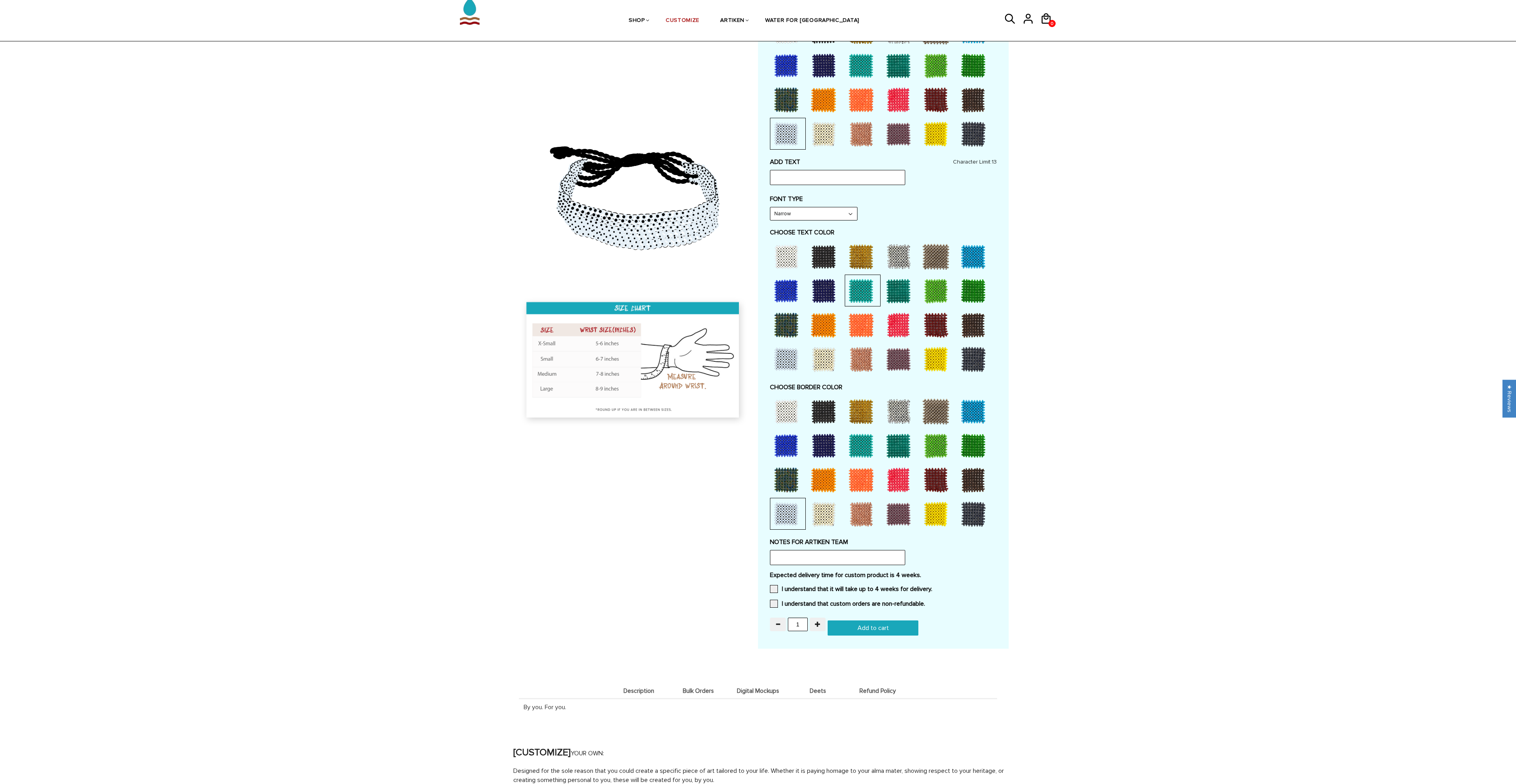
click at [890, 289] on div at bounding box center [899, 290] width 32 height 32
click at [782, 297] on div at bounding box center [786, 290] width 32 height 32
click at [856, 444] on div at bounding box center [861, 445] width 32 height 32
click at [905, 441] on div at bounding box center [899, 445] width 32 height 32
click at [976, 412] on div at bounding box center [974, 411] width 32 height 32
